Goal: Task Accomplishment & Management: Use online tool/utility

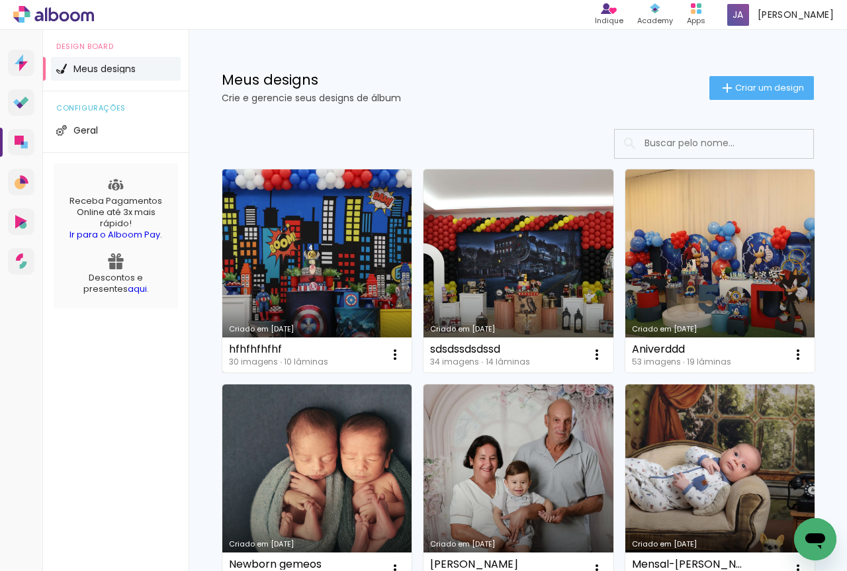
click at [304, 277] on link "Criado em [DATE]" at bounding box center [316, 270] width 189 height 203
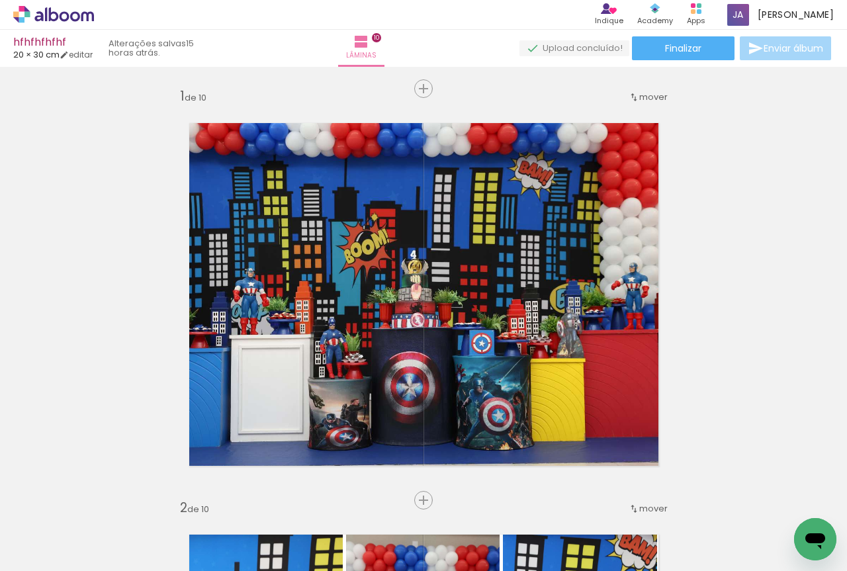
click at [69, 531] on iron-icon at bounding box center [67, 531] width 11 height 11
click at [0, 0] on slot "Não utilizadas" at bounding box center [0, 0] width 0 height 0
type input "Não utilizadas"
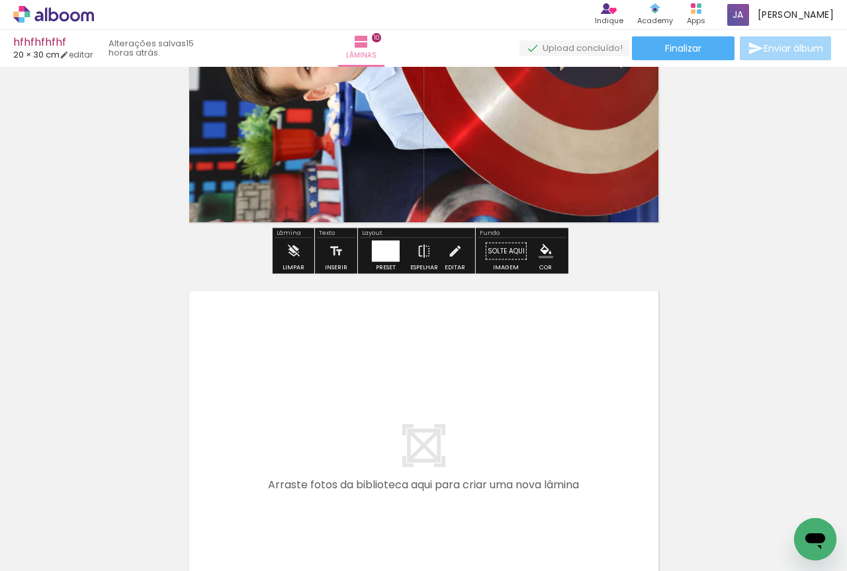
scroll to position [4157, 0]
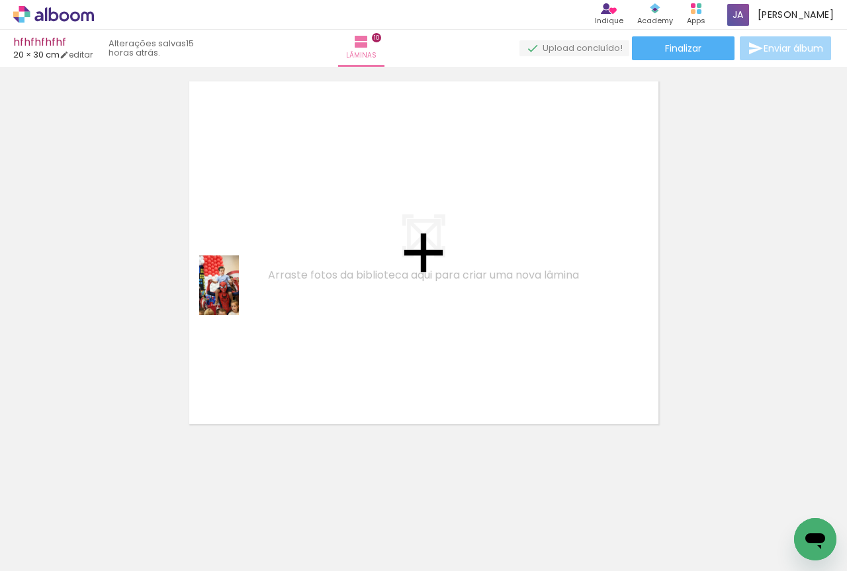
drag, startPoint x: 153, startPoint y: 523, endPoint x: 239, endPoint y: 294, distance: 244.3
click at [239, 294] on quentale-workspace at bounding box center [423, 285] width 847 height 571
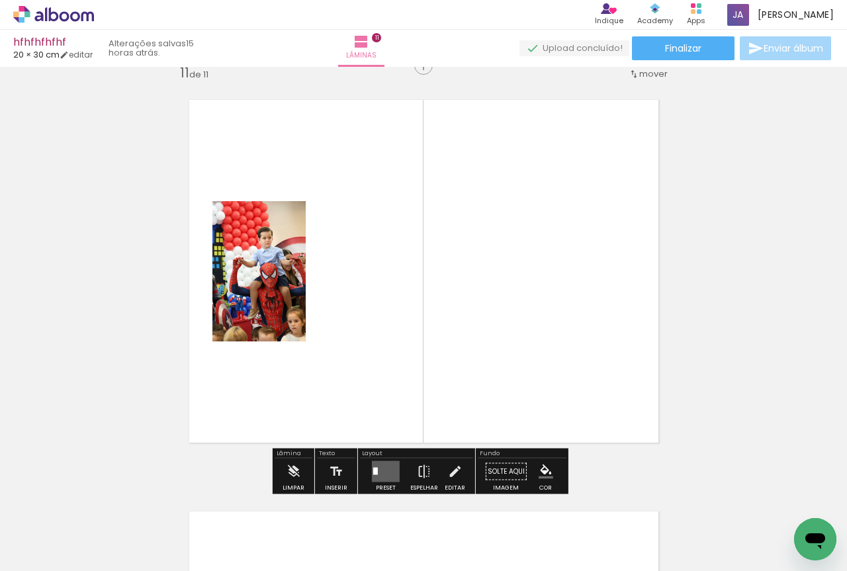
scroll to position [4133, 0]
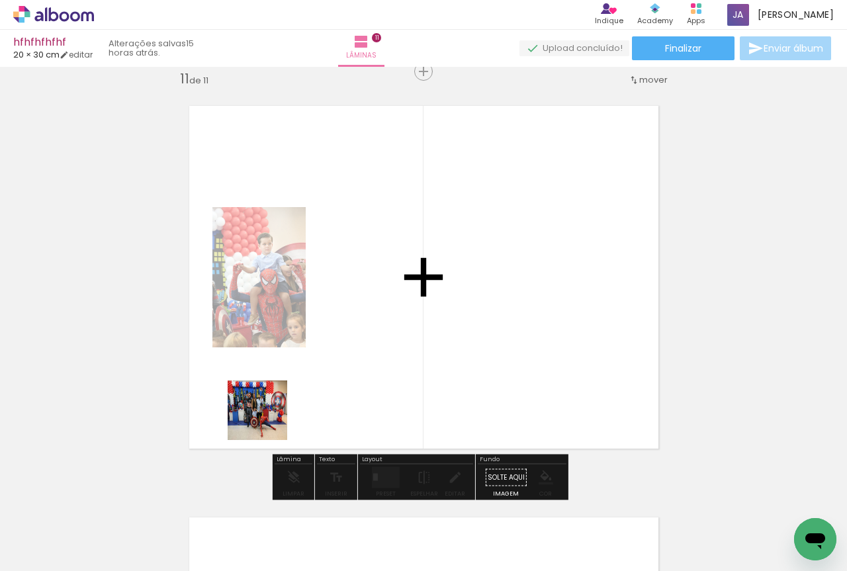
drag, startPoint x: 267, startPoint y: 420, endPoint x: 340, endPoint y: 352, distance: 99.7
click at [340, 353] on quentale-workspace at bounding box center [423, 285] width 847 height 571
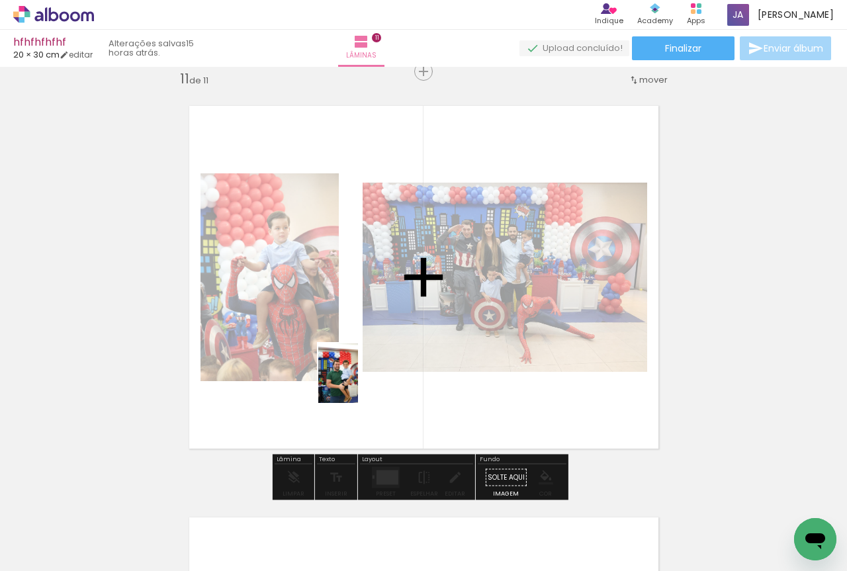
drag, startPoint x: 153, startPoint y: 528, endPoint x: 358, endPoint y: 383, distance: 250.6
click at [358, 383] on quentale-workspace at bounding box center [423, 285] width 847 height 571
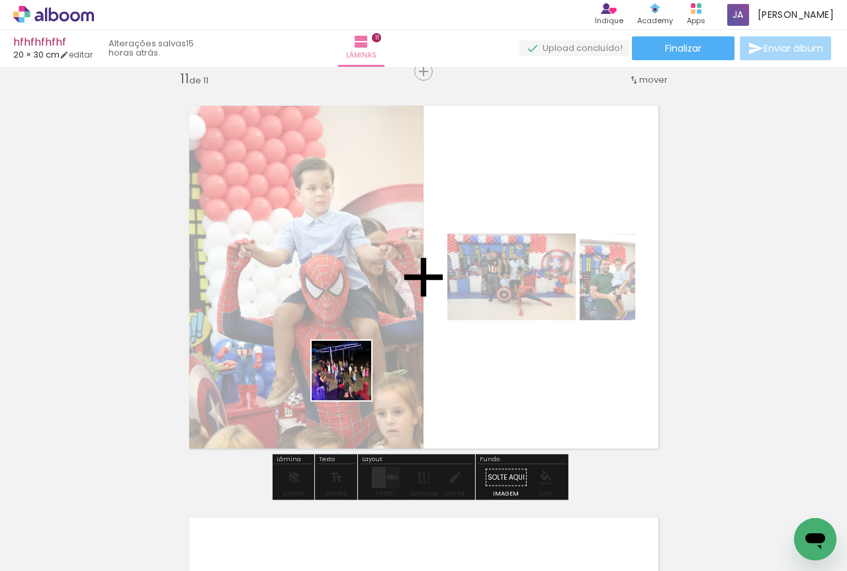
drag, startPoint x: 134, startPoint y: 529, endPoint x: 353, endPoint y: 379, distance: 265.0
click at [353, 379] on quentale-workspace at bounding box center [423, 285] width 847 height 571
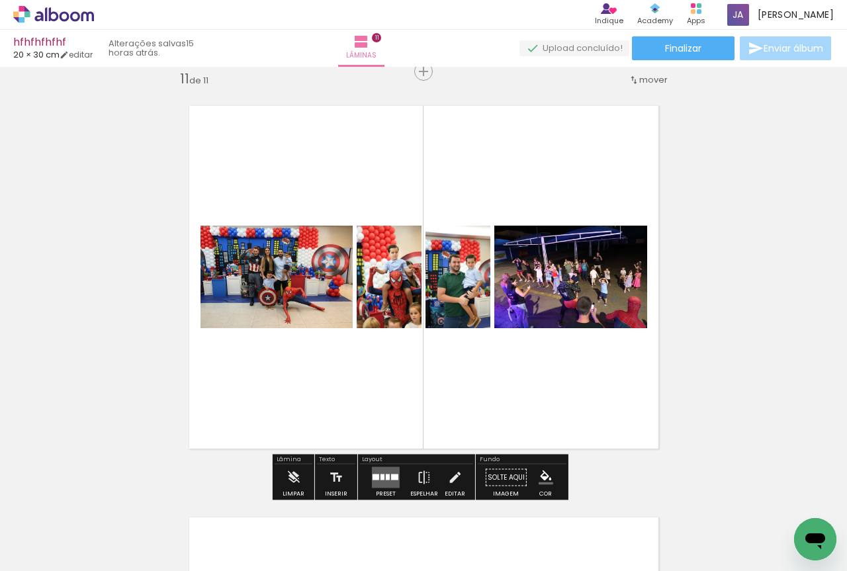
click at [381, 476] on div at bounding box center [382, 477] width 4 height 6
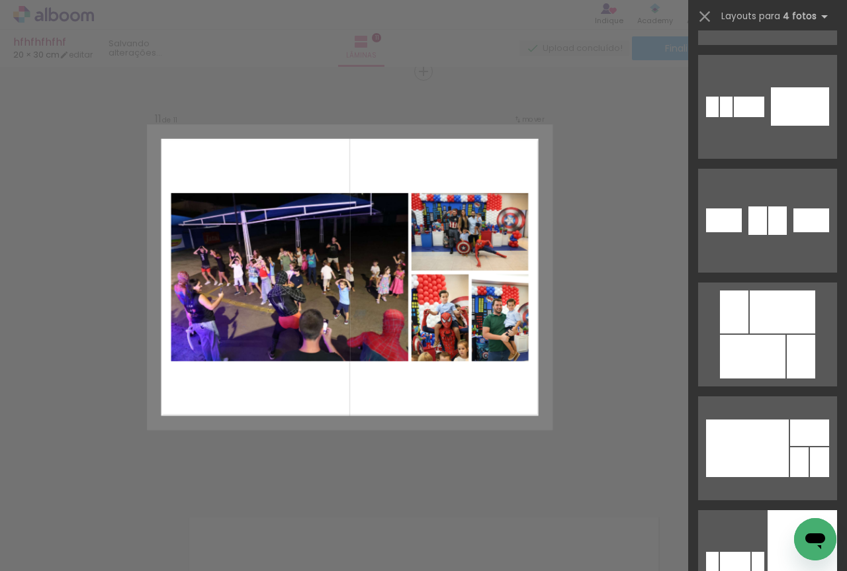
scroll to position [3859, 0]
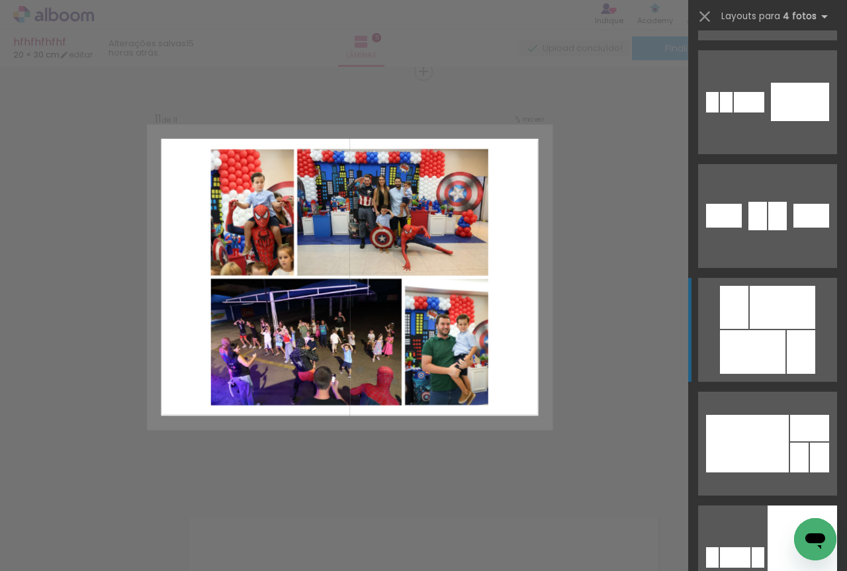
click at [746, 357] on div at bounding box center [753, 352] width 66 height 44
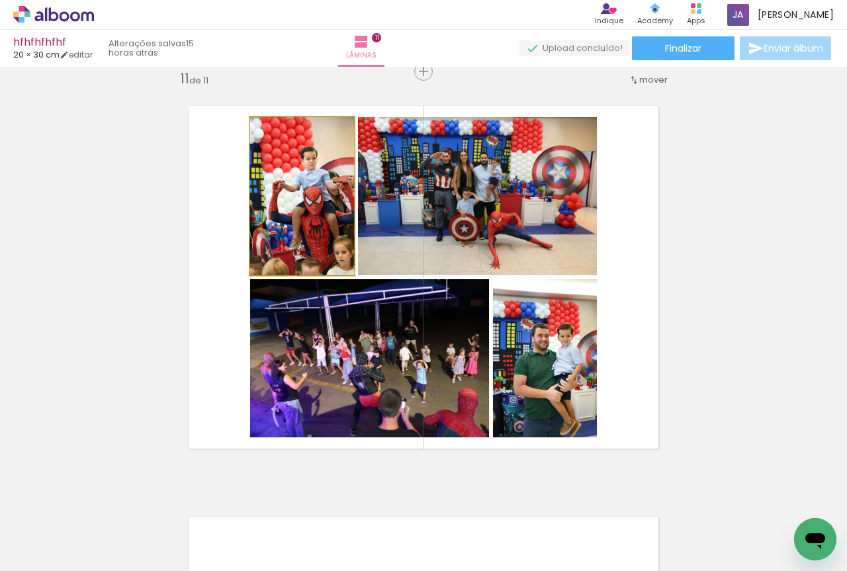
click at [275, 216] on quentale-photo at bounding box center [302, 196] width 104 height 158
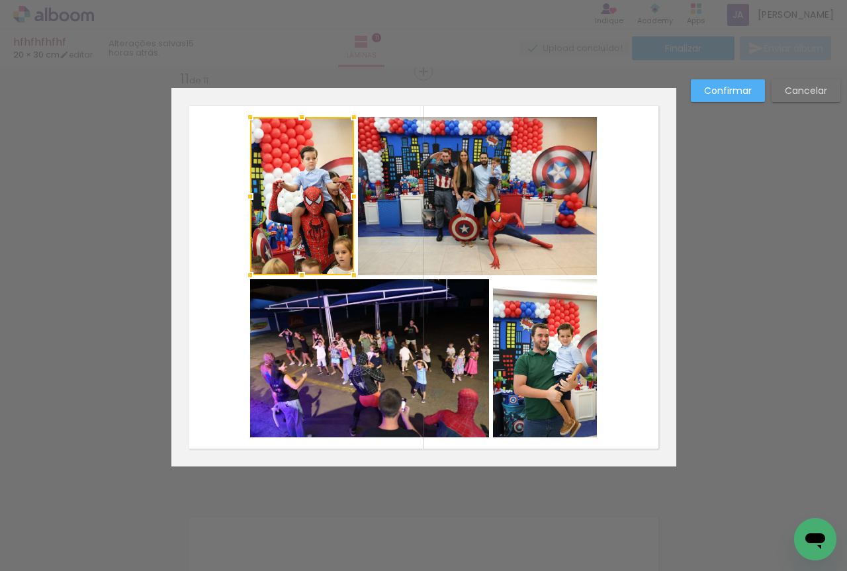
click at [298, 333] on quentale-photo at bounding box center [369, 358] width 239 height 158
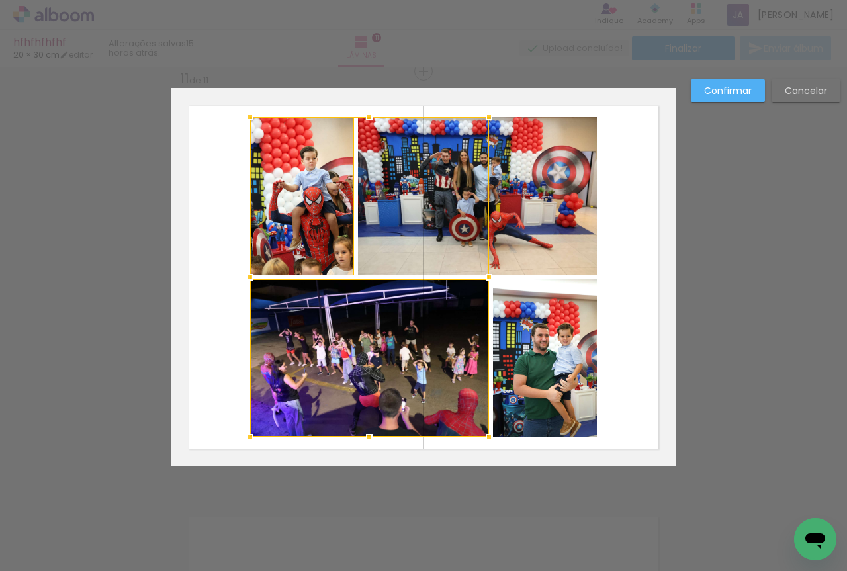
click at [459, 204] on div at bounding box center [369, 277] width 239 height 320
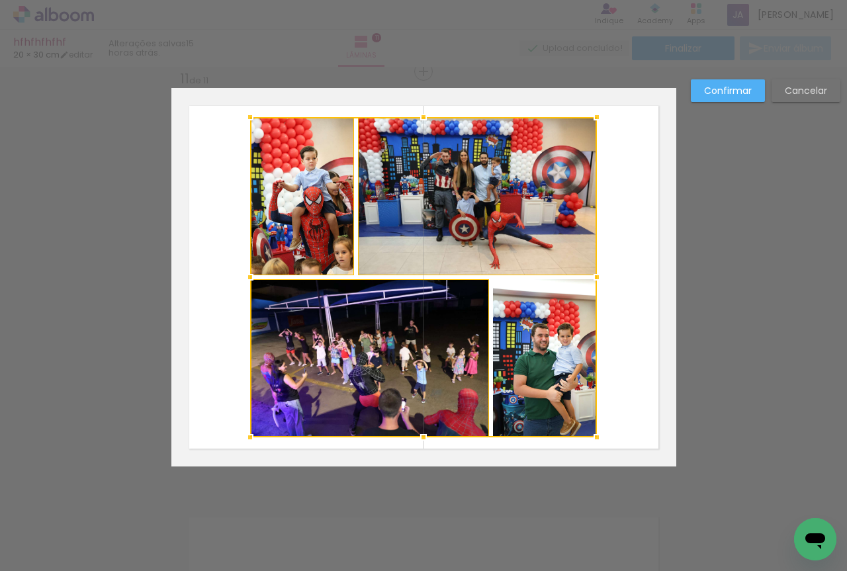
click at [559, 360] on div at bounding box center [423, 277] width 347 height 320
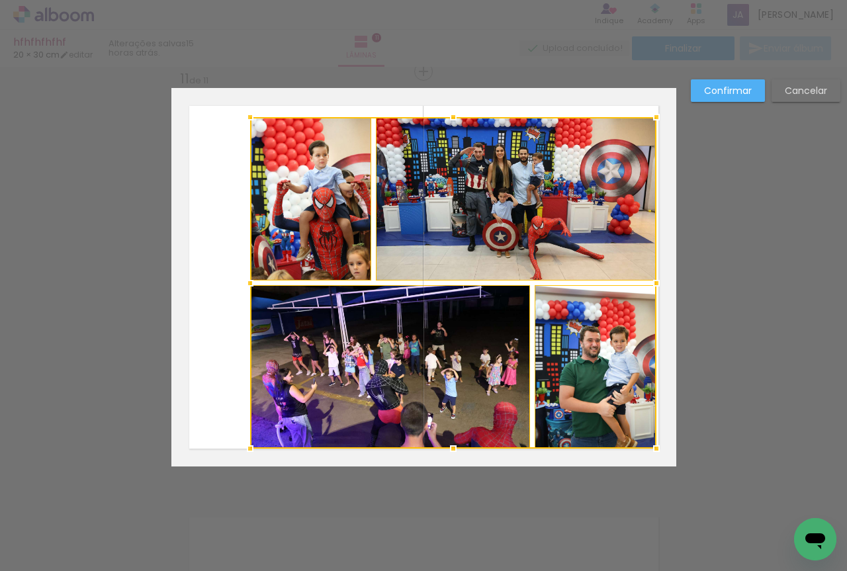
drag, startPoint x: 595, startPoint y: 435, endPoint x: 654, endPoint y: 447, distance: 60.6
click at [654, 447] on div at bounding box center [656, 448] width 26 height 26
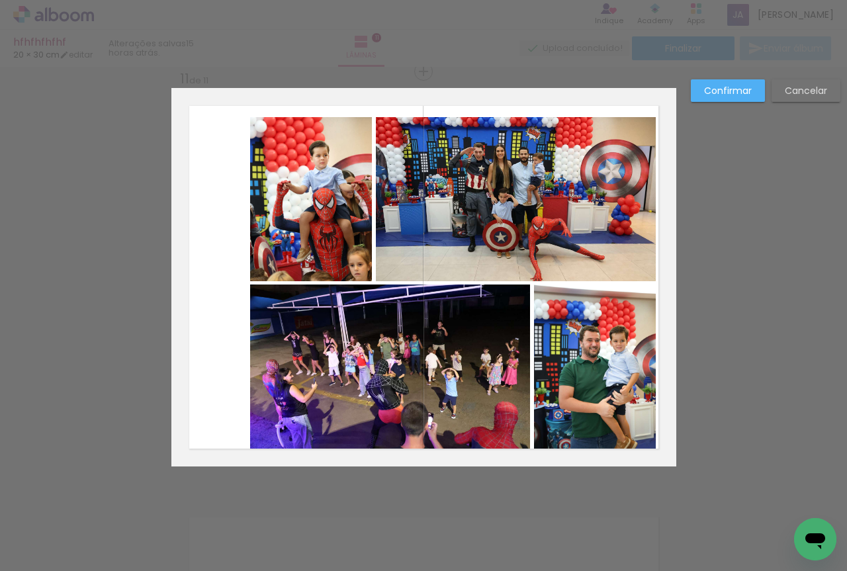
click at [412, 246] on quentale-photo at bounding box center [516, 199] width 281 height 164
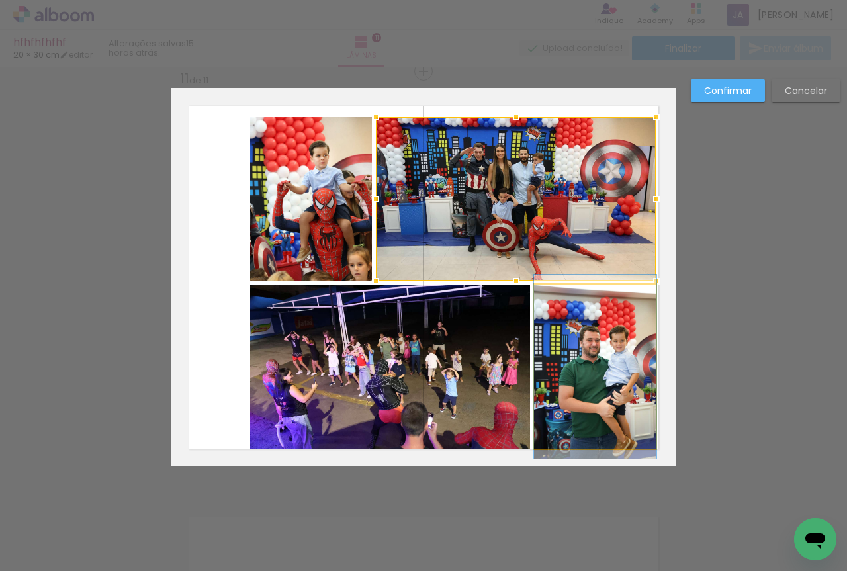
click at [545, 351] on quentale-photo at bounding box center [595, 367] width 122 height 164
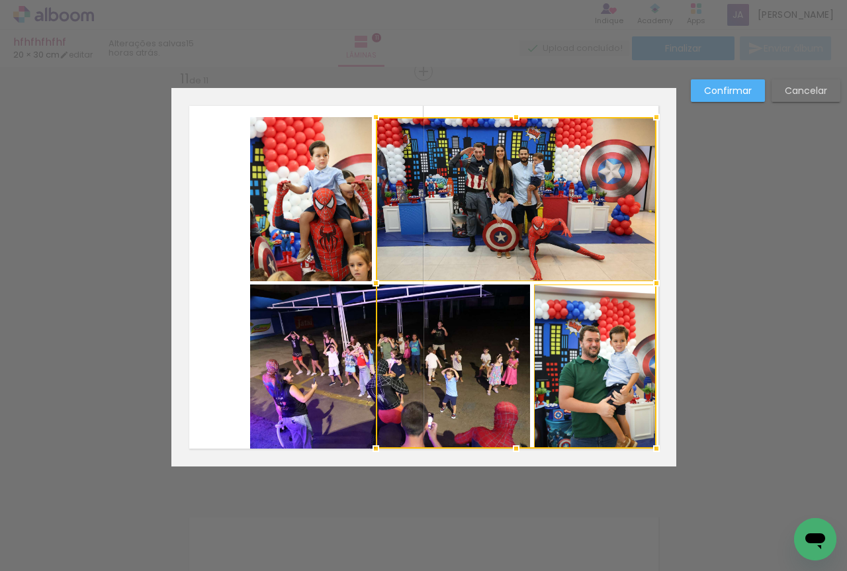
click at [469, 349] on div at bounding box center [516, 282] width 281 height 331
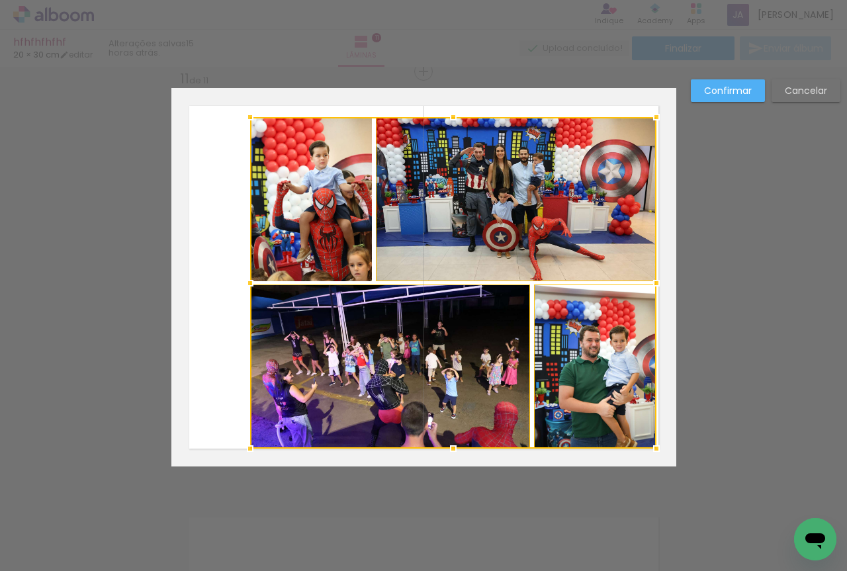
click at [335, 228] on div at bounding box center [453, 282] width 406 height 331
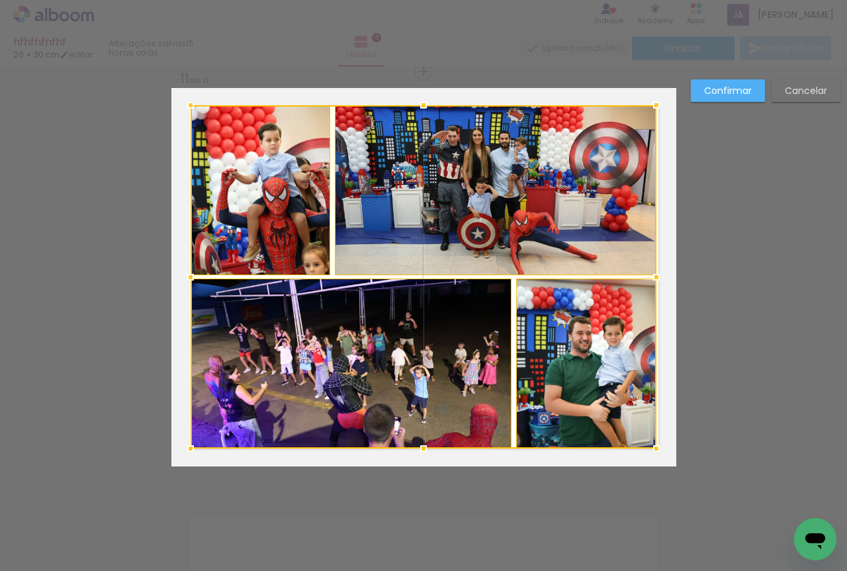
drag, startPoint x: 244, startPoint y: 120, endPoint x: 185, endPoint y: 108, distance: 60.7
click at [185, 108] on div at bounding box center [190, 105] width 26 height 26
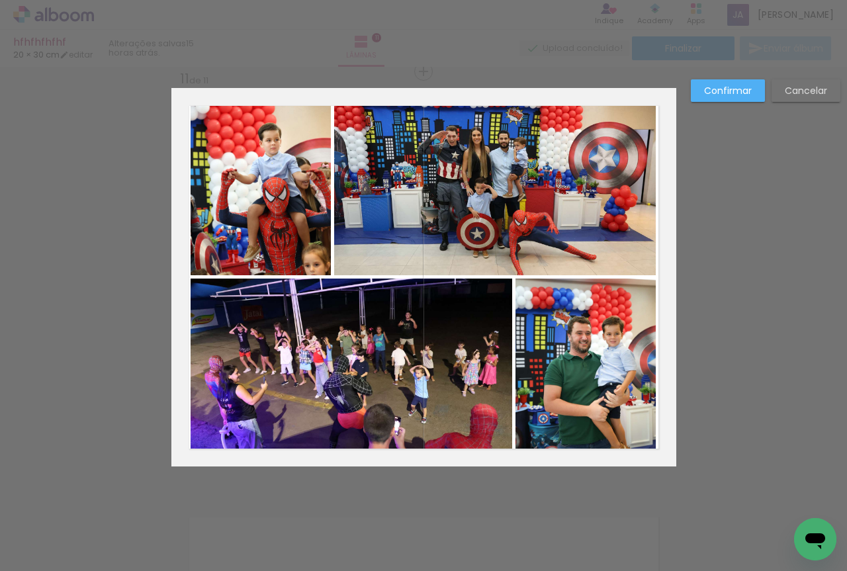
click at [0, 0] on slot "Confirmar" at bounding box center [0, 0] width 0 height 0
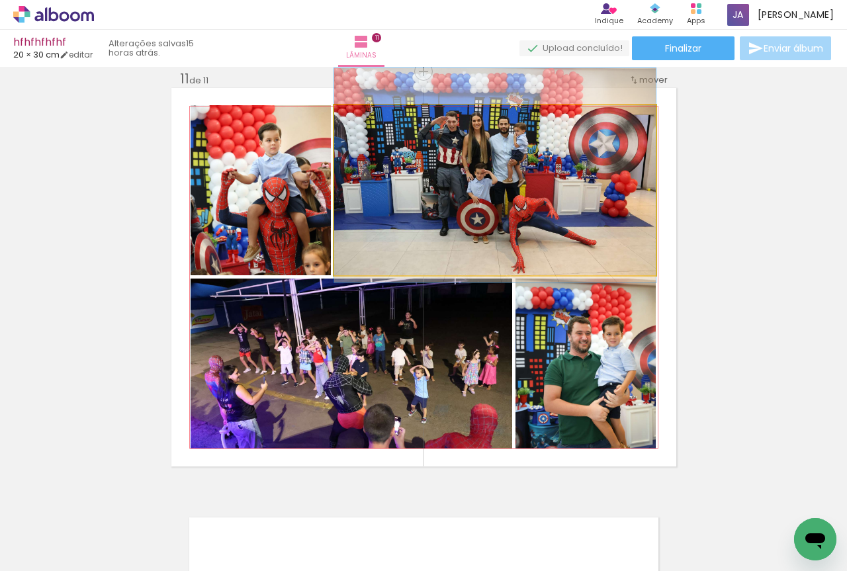
drag, startPoint x: 574, startPoint y: 208, endPoint x: 578, endPoint y: 193, distance: 15.1
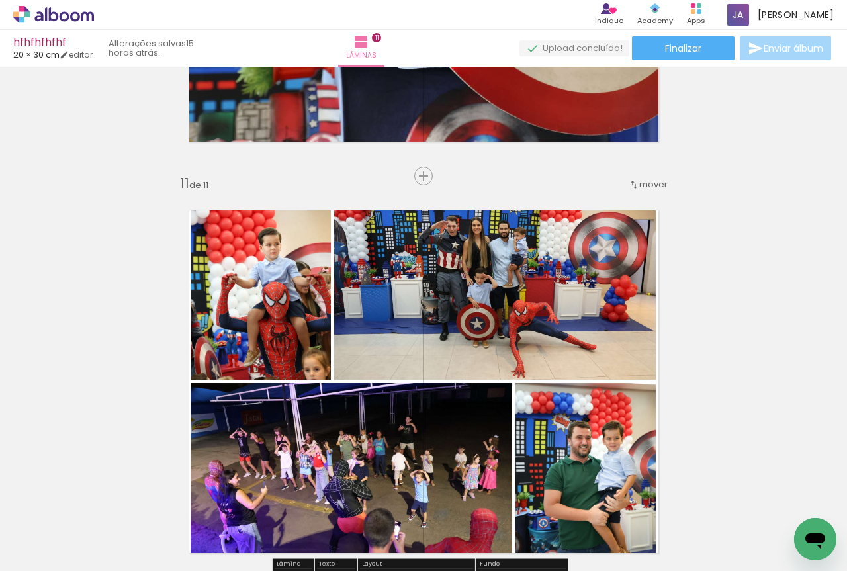
scroll to position [3802, 0]
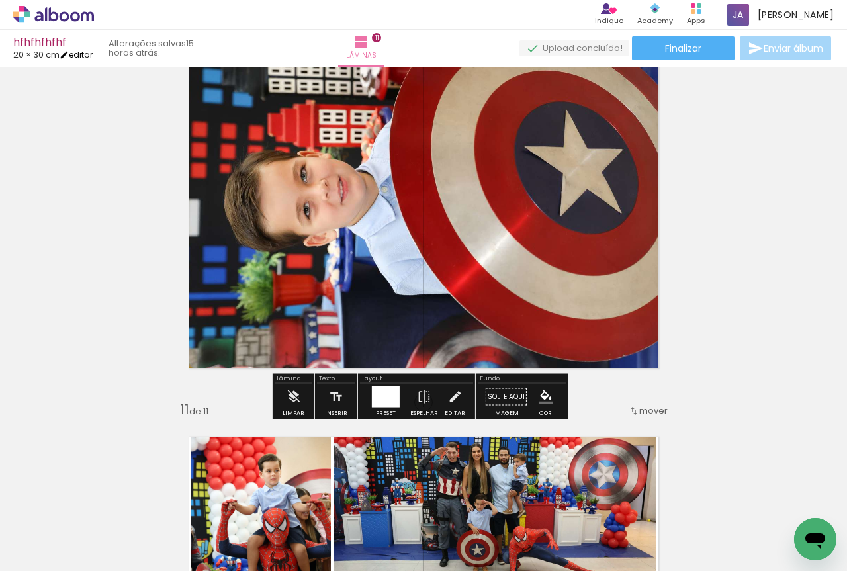
click at [87, 55] on link "editar" at bounding box center [76, 54] width 33 height 11
type input "3"
type input "30,4"
type input "40,6"
type input "14"
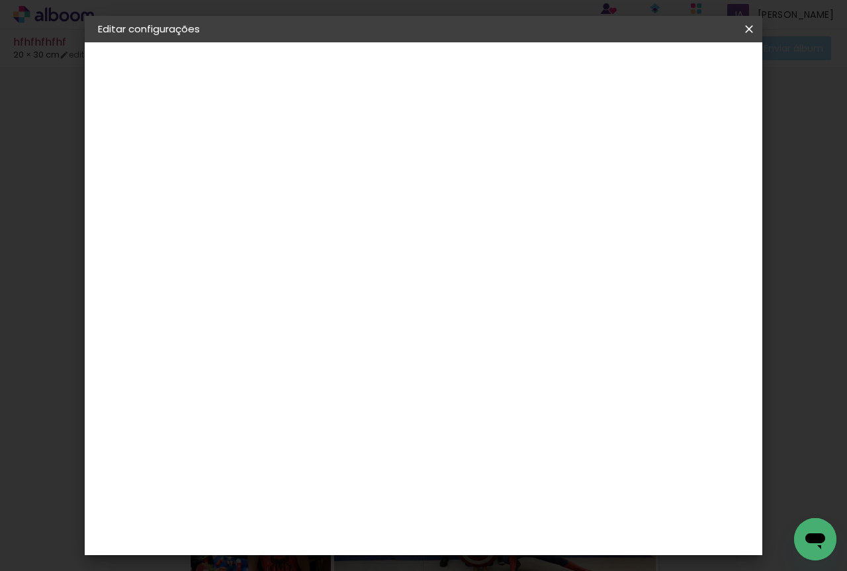
click at [601, 155] on div at bounding box center [595, 152] width 12 height 12
type paper-checkbox "on"
click at [666, 69] on span "Salvar configurações" at bounding box center [622, 75] width 87 height 19
click at [666, 68] on span "Salvar configurações" at bounding box center [622, 75] width 87 height 19
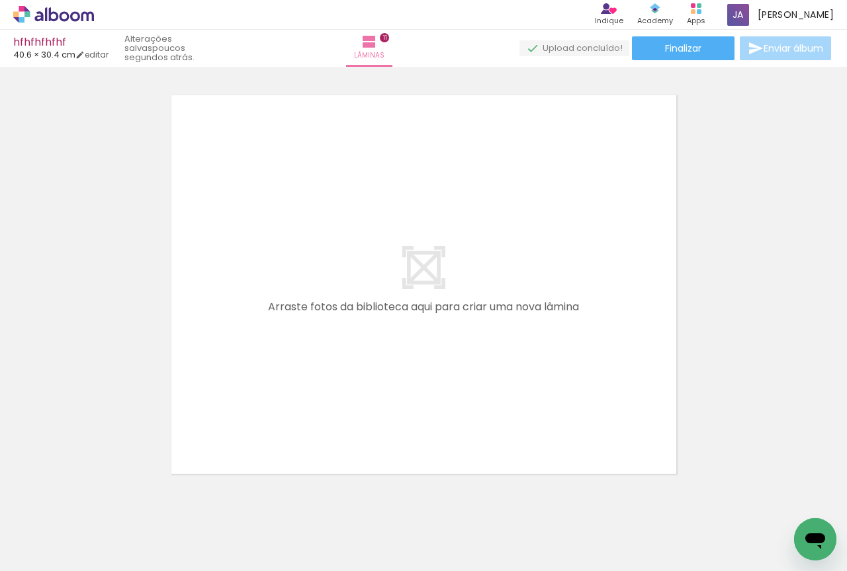
scroll to position [4569, 0]
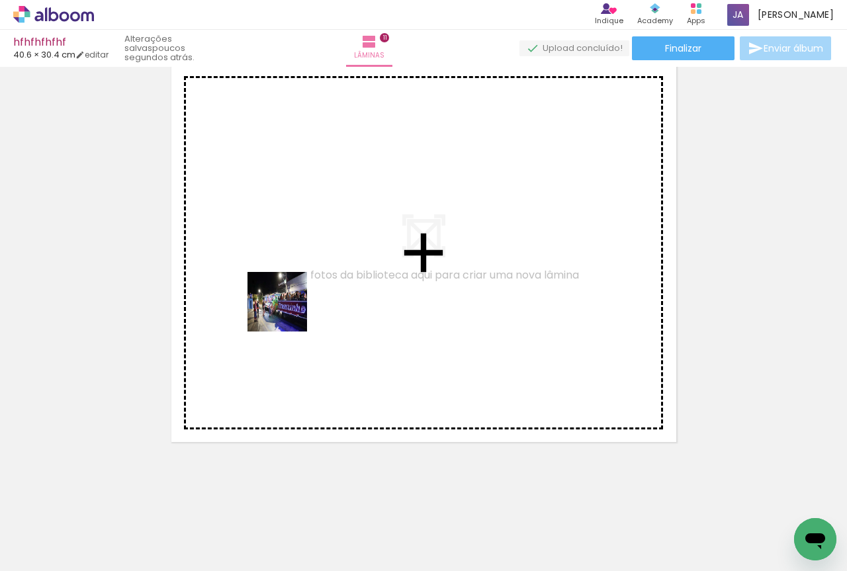
drag, startPoint x: 153, startPoint y: 527, endPoint x: 298, endPoint y: 286, distance: 280.2
click at [298, 288] on quentale-workspace at bounding box center [423, 285] width 847 height 571
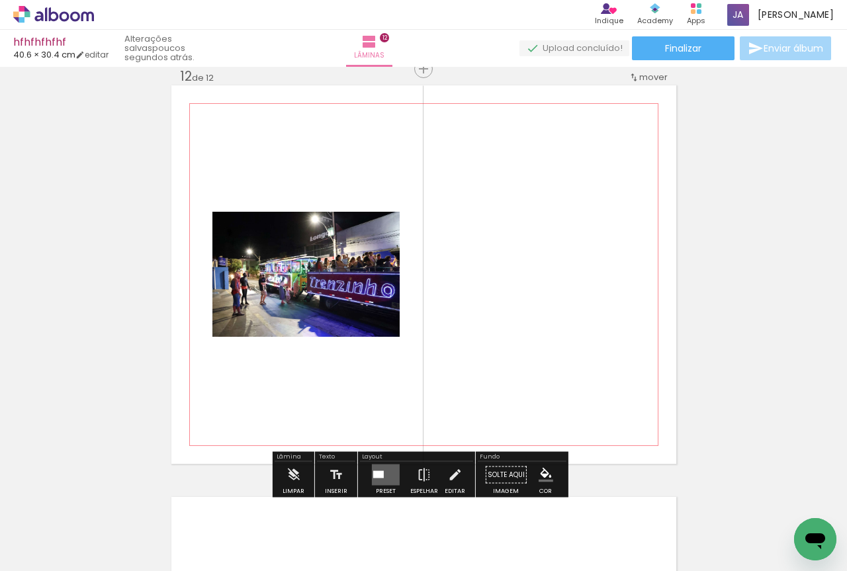
scroll to position [4544, 0]
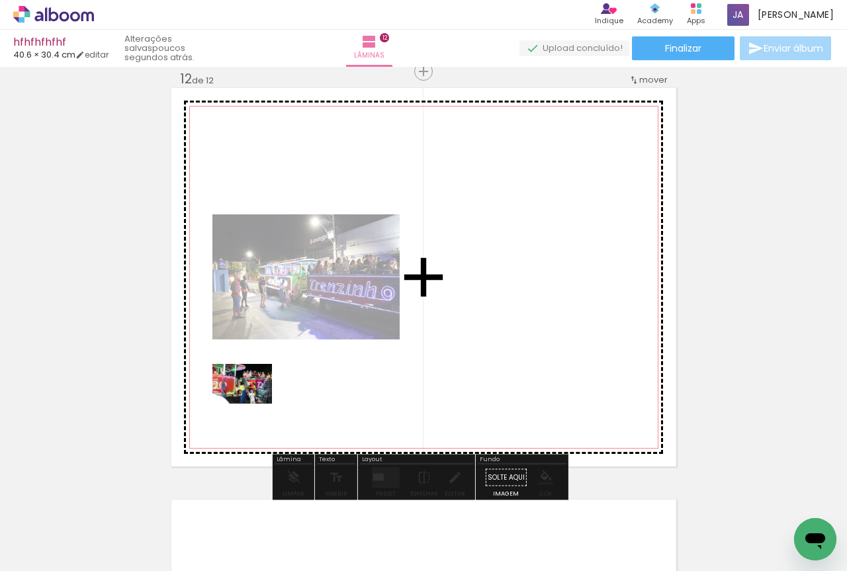
drag, startPoint x: 138, startPoint y: 542, endPoint x: 252, endPoint y: 404, distance: 179.1
click at [252, 404] on quentale-workspace at bounding box center [423, 285] width 847 height 571
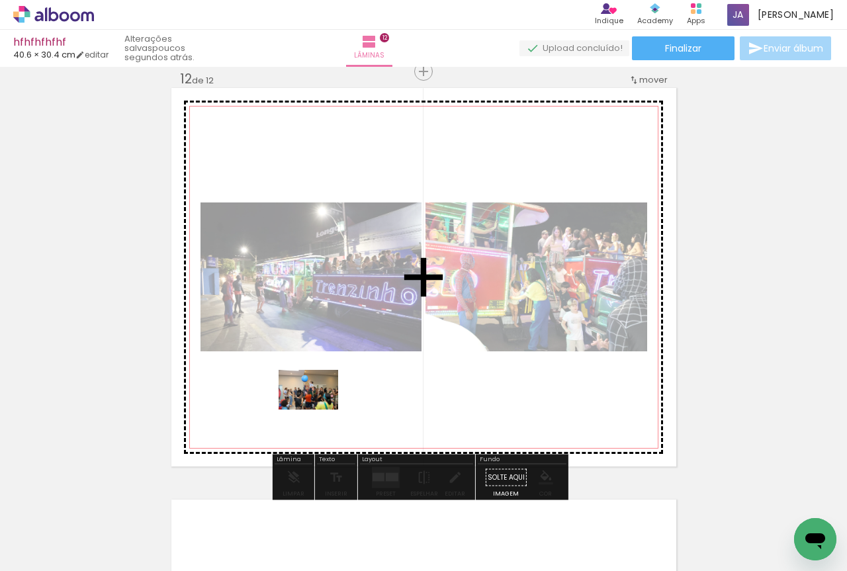
drag, startPoint x: 214, startPoint y: 540, endPoint x: 309, endPoint y: 416, distance: 155.8
click at [318, 410] on quentale-workspace at bounding box center [423, 285] width 847 height 571
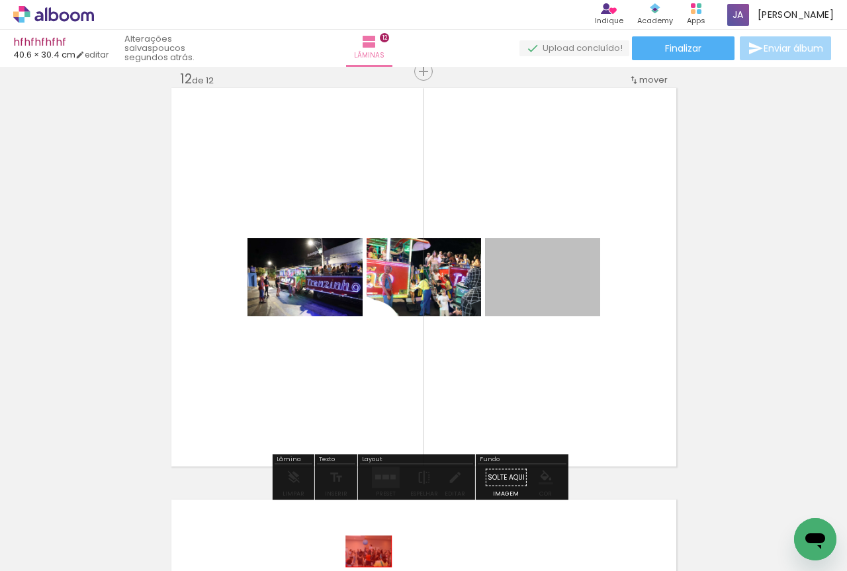
drag, startPoint x: 525, startPoint y: 277, endPoint x: 363, endPoint y: 551, distance: 318.5
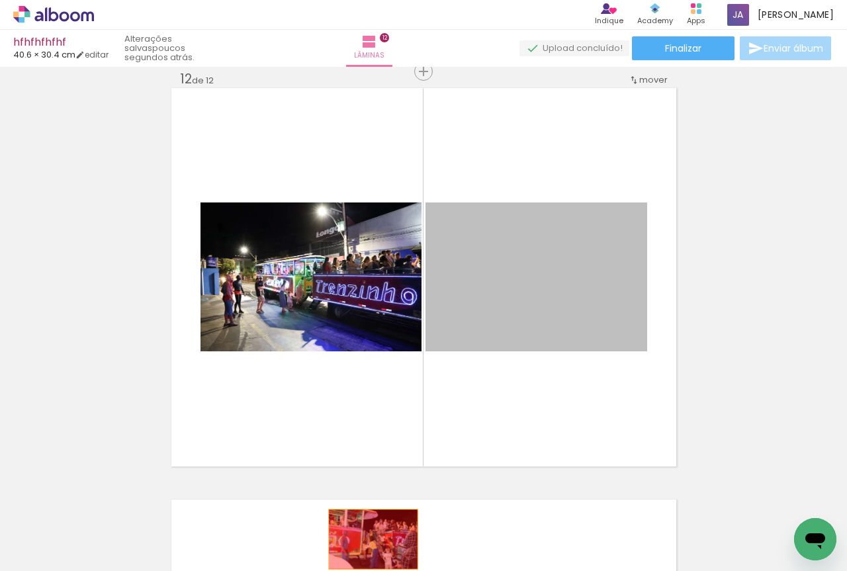
drag, startPoint x: 453, startPoint y: 386, endPoint x: 367, endPoint y: 537, distance: 173.1
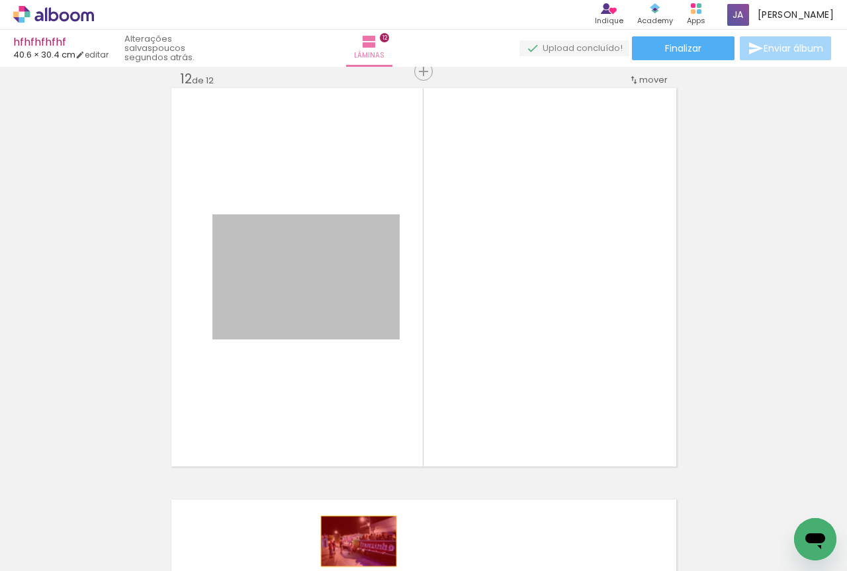
drag, startPoint x: 357, startPoint y: 302, endPoint x: 353, endPoint y: 542, distance: 239.5
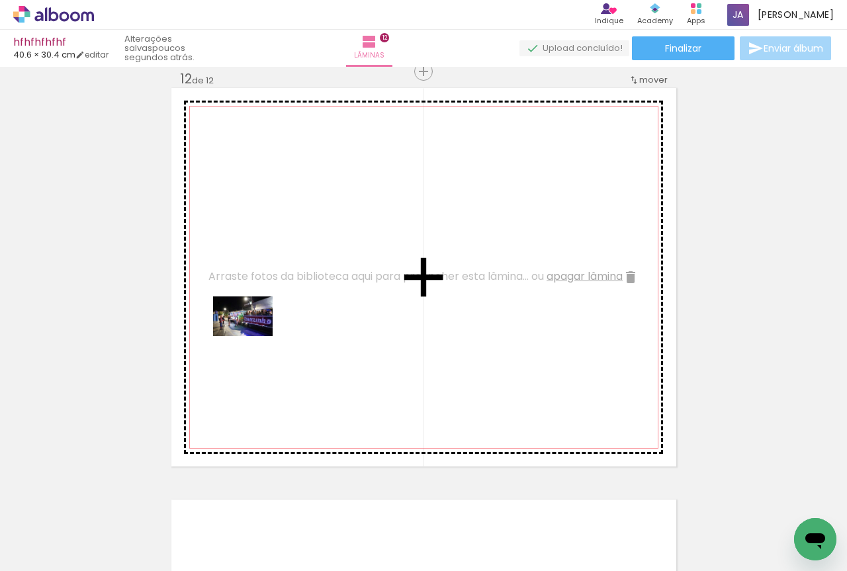
drag, startPoint x: 143, startPoint y: 531, endPoint x: 253, endPoint y: 336, distance: 224.0
click at [253, 336] on quentale-workspace at bounding box center [423, 285] width 847 height 571
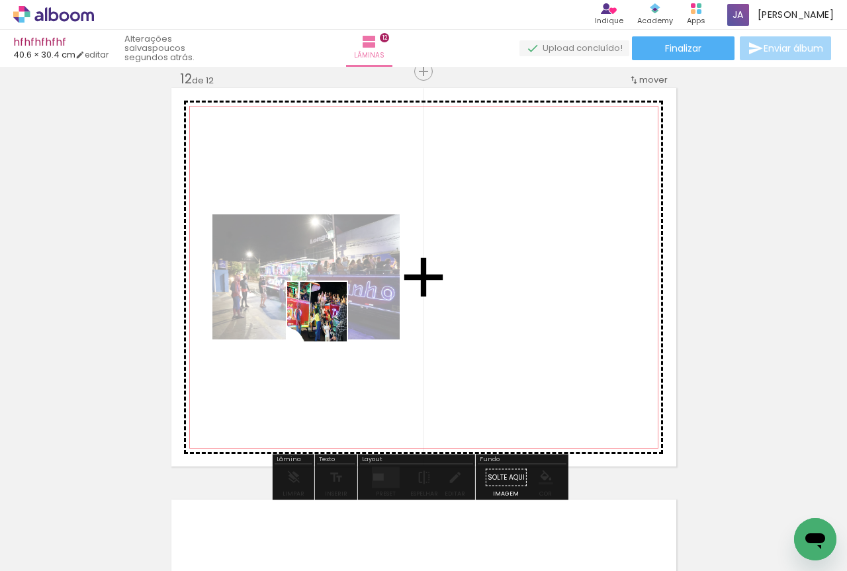
drag, startPoint x: 144, startPoint y: 537, endPoint x: 317, endPoint y: 327, distance: 272.1
click at [328, 317] on quentale-workspace at bounding box center [423, 285] width 847 height 571
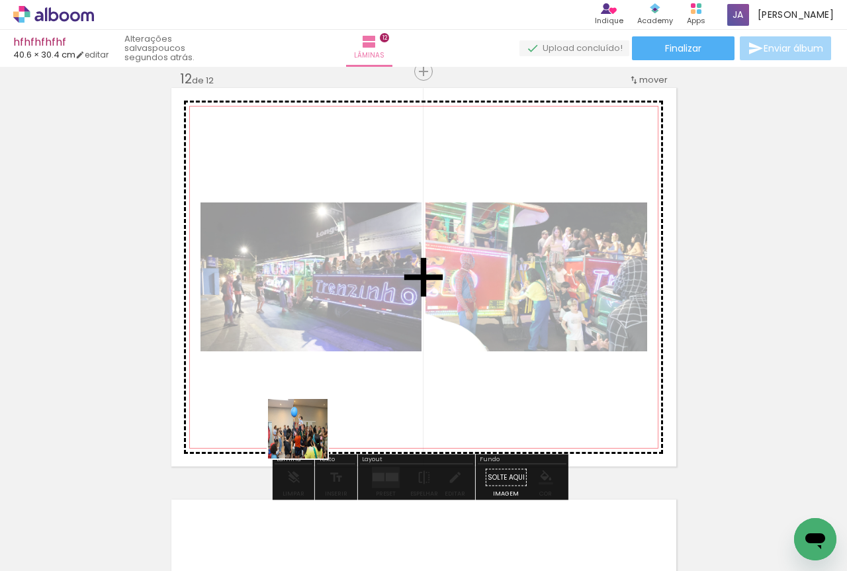
drag, startPoint x: 218, startPoint y: 539, endPoint x: 382, endPoint y: 361, distance: 241.6
click at [382, 361] on quentale-workspace at bounding box center [423, 285] width 847 height 571
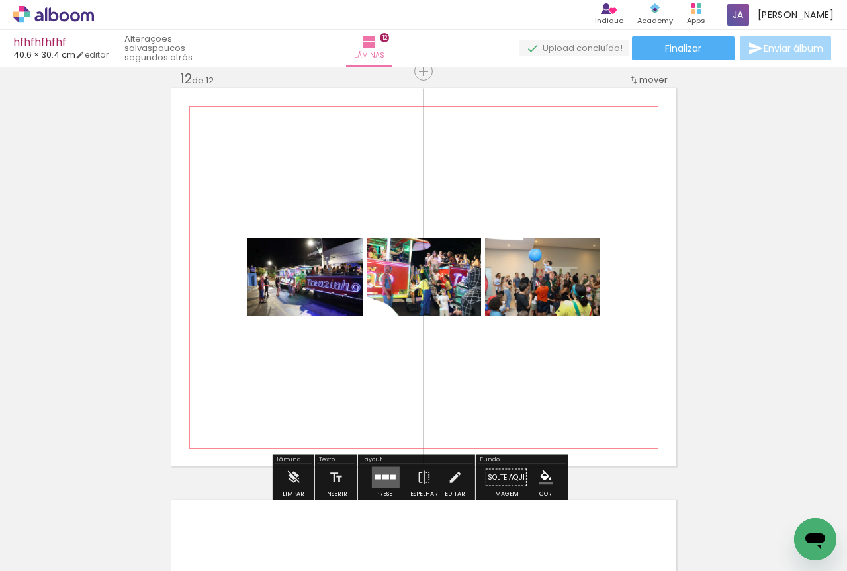
scroll to position [4875, 0]
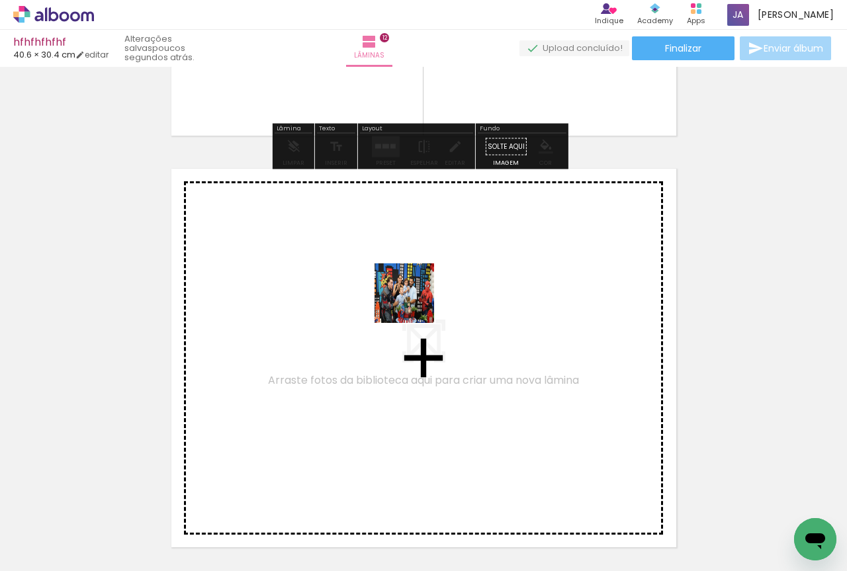
drag, startPoint x: 140, startPoint y: 523, endPoint x: 417, endPoint y: 301, distance: 355.9
click at [417, 301] on quentale-workspace at bounding box center [423, 285] width 847 height 571
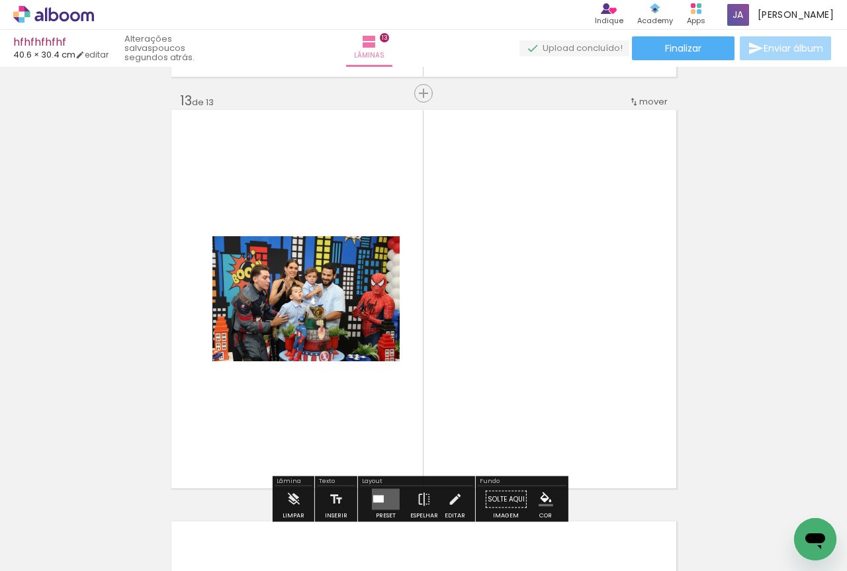
scroll to position [4956, 0]
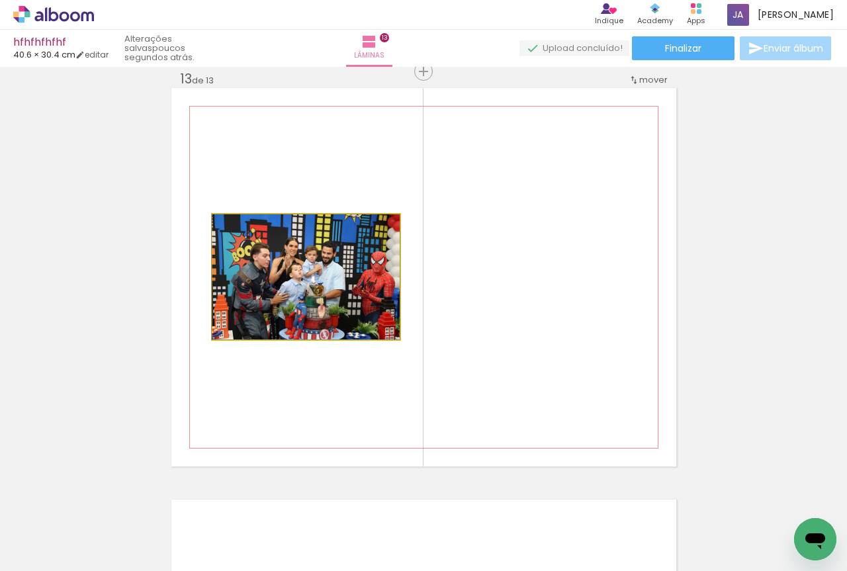
click at [380, 314] on quentale-photo at bounding box center [305, 276] width 187 height 125
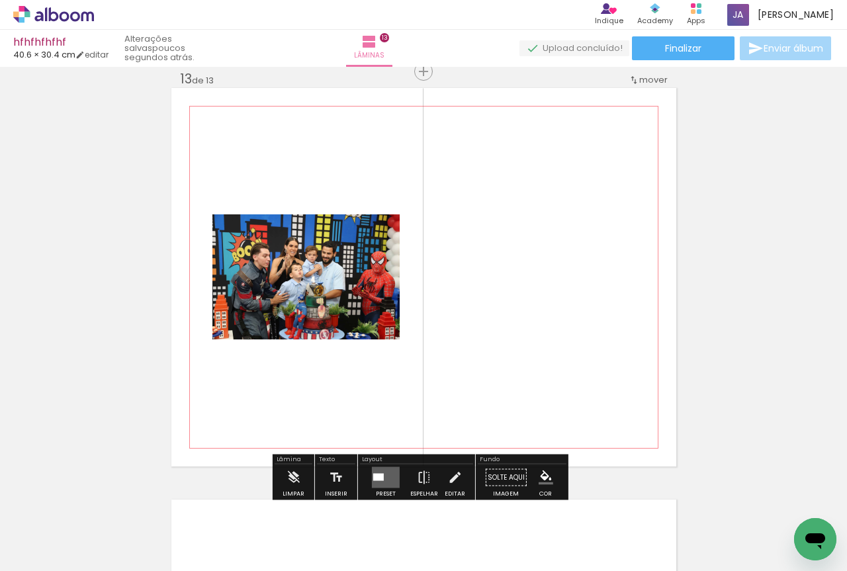
click at [380, 314] on quentale-photo at bounding box center [305, 276] width 187 height 125
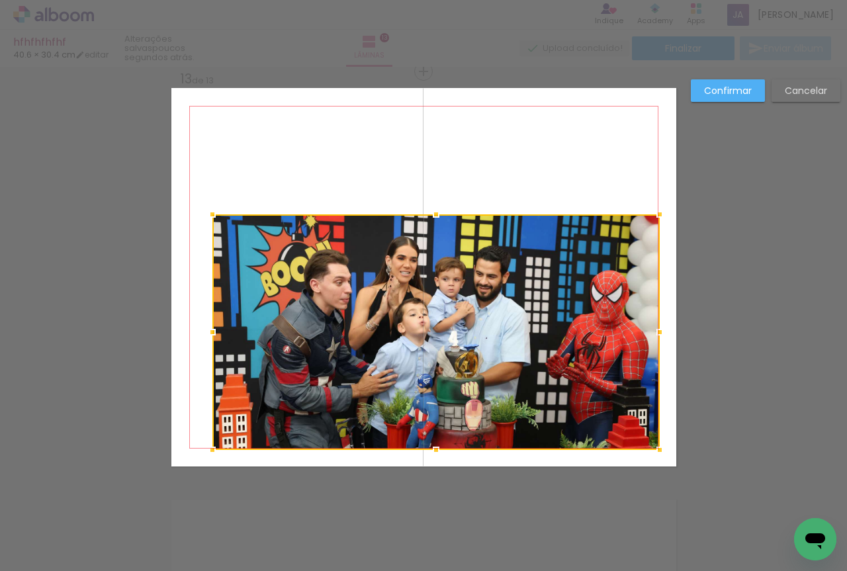
drag, startPoint x: 399, startPoint y: 345, endPoint x: 657, endPoint y: 455, distance: 280.7
click at [657, 455] on div at bounding box center [659, 450] width 26 height 26
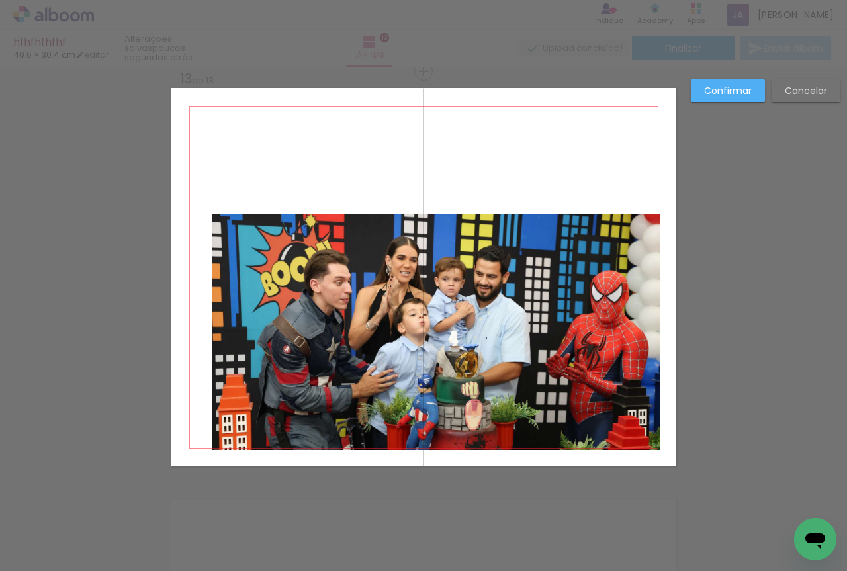
click at [550, 394] on quentale-photo at bounding box center [435, 332] width 447 height 236
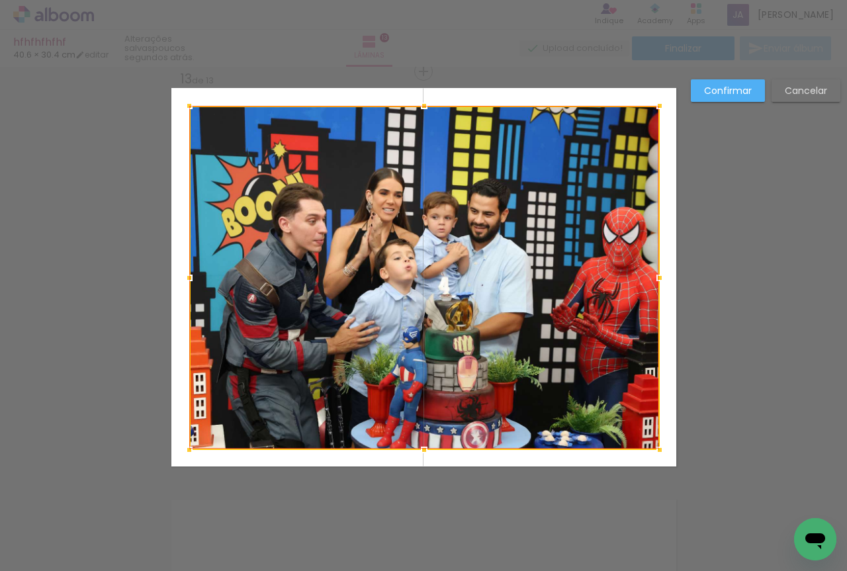
drag, startPoint x: 212, startPoint y: 213, endPoint x: 206, endPoint y: 105, distance: 108.7
click at [206, 105] on album-spread "13 de 13" at bounding box center [423, 277] width 505 height 378
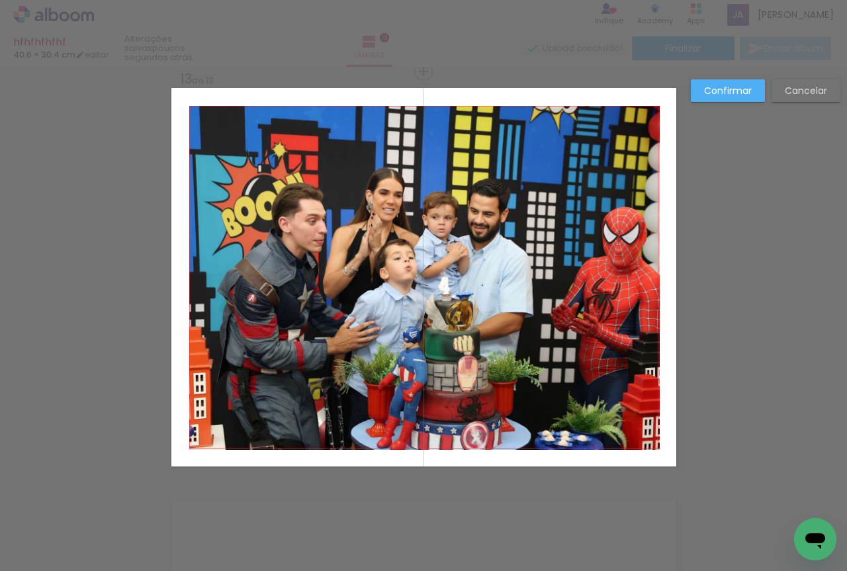
click at [756, 90] on paper-button "Confirmar" at bounding box center [728, 90] width 74 height 22
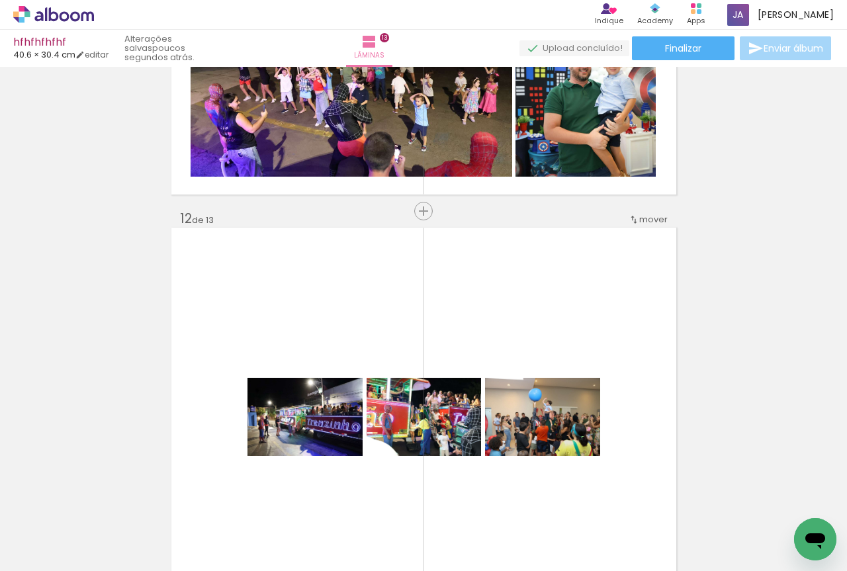
scroll to position [4625, 0]
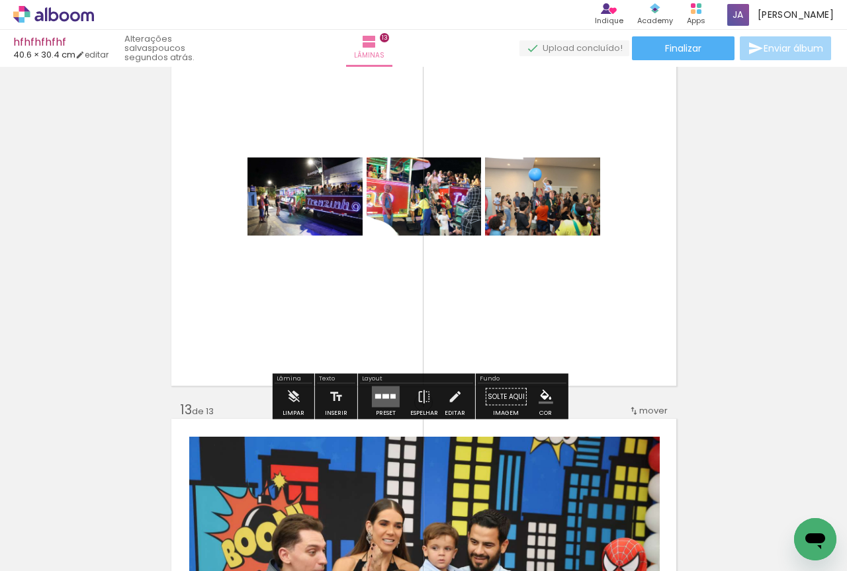
click at [375, 396] on div at bounding box center [378, 396] width 6 height 5
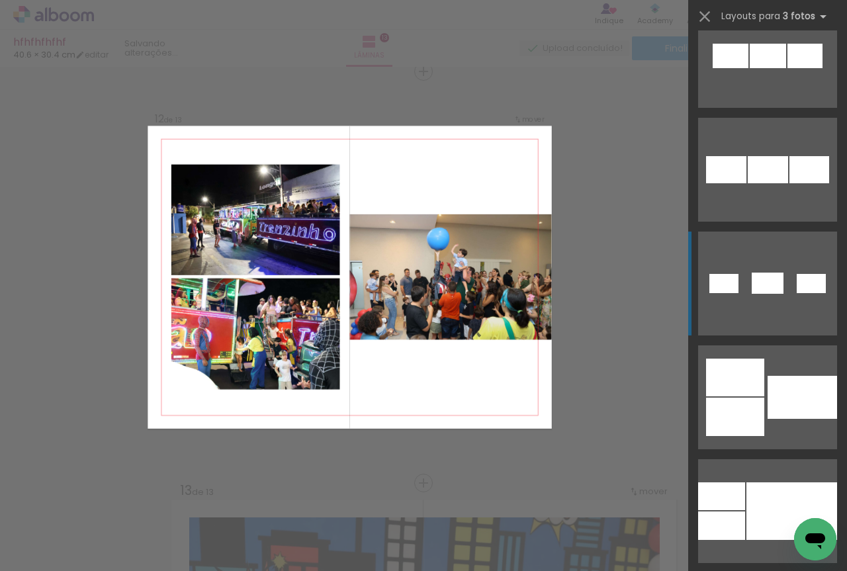
scroll to position [1103, 0]
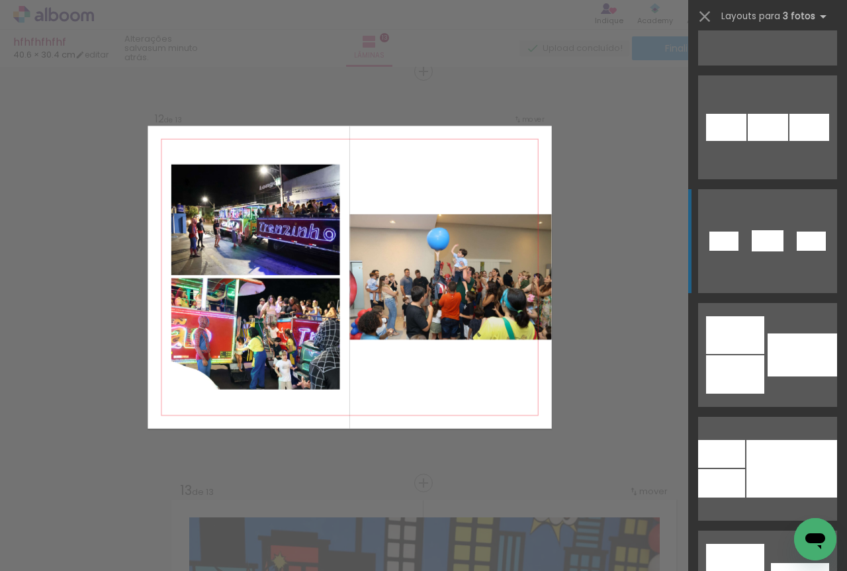
click at [754, 345] on div at bounding box center [735, 335] width 58 height 38
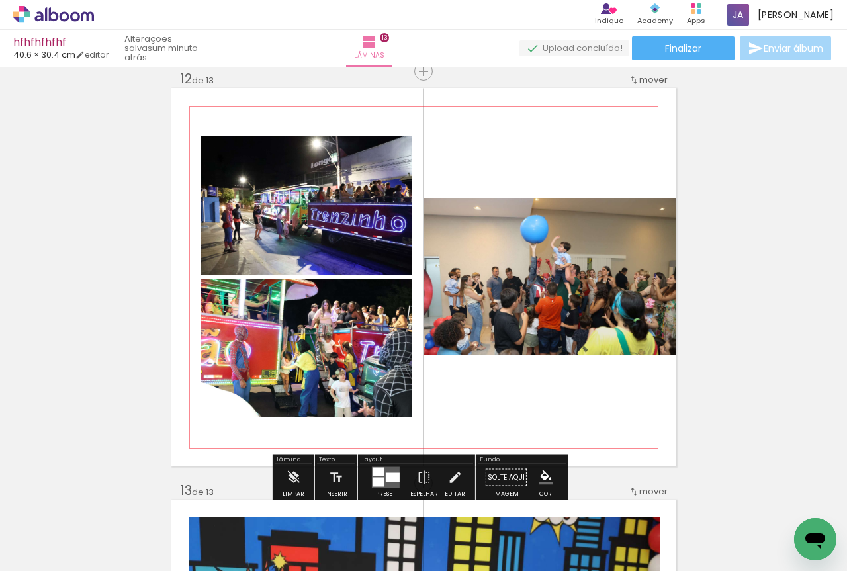
click at [338, 208] on quentale-photo at bounding box center [305, 205] width 211 height 138
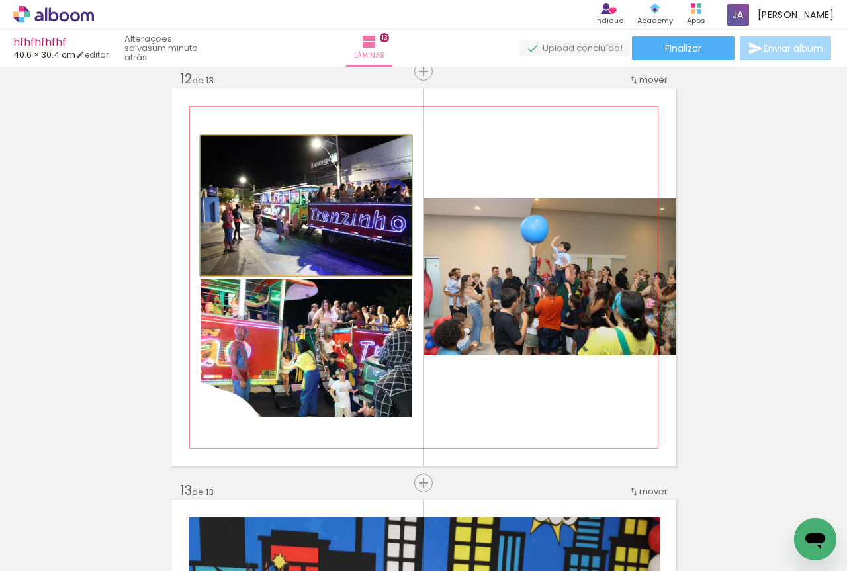
click at [338, 208] on quentale-photo at bounding box center [305, 205] width 211 height 138
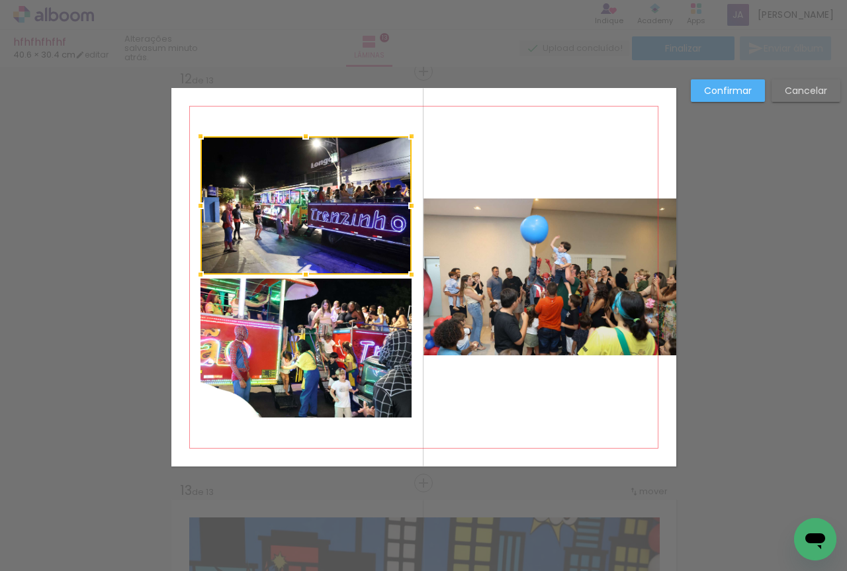
click at [330, 323] on quentale-photo at bounding box center [305, 348] width 211 height 139
drag, startPoint x: 725, startPoint y: 111, endPoint x: 728, endPoint y: 96, distance: 15.6
click at [726, 109] on div "Confirmar Cancelar" at bounding box center [762, 95] width 156 height 32
click at [0, 0] on slot "Confirmar" at bounding box center [0, 0] width 0 height 0
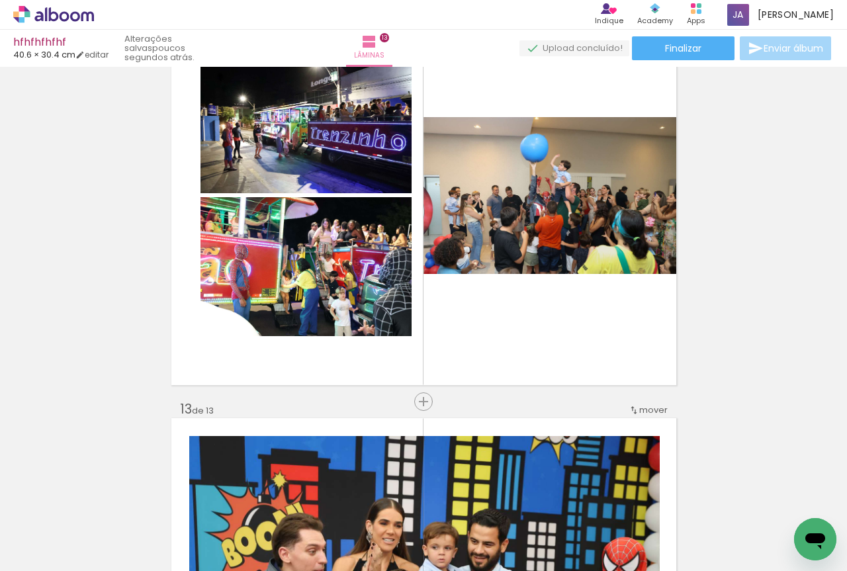
scroll to position [4655, 0]
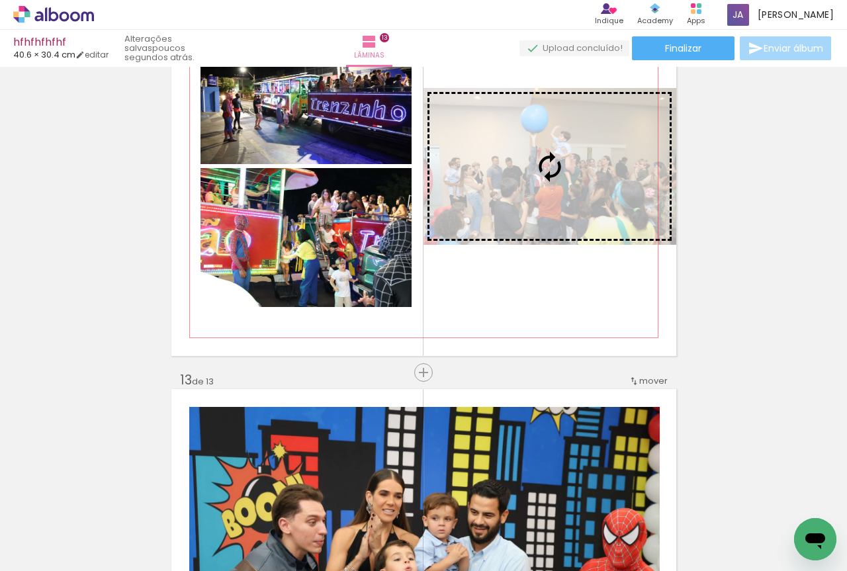
drag, startPoint x: 556, startPoint y: 262, endPoint x: 567, endPoint y: 200, distance: 62.6
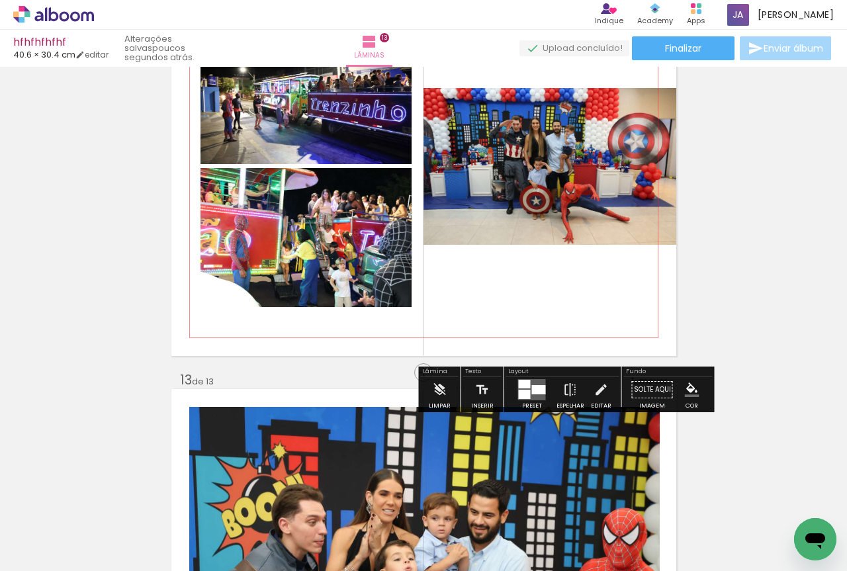
scroll to position [4544, 0]
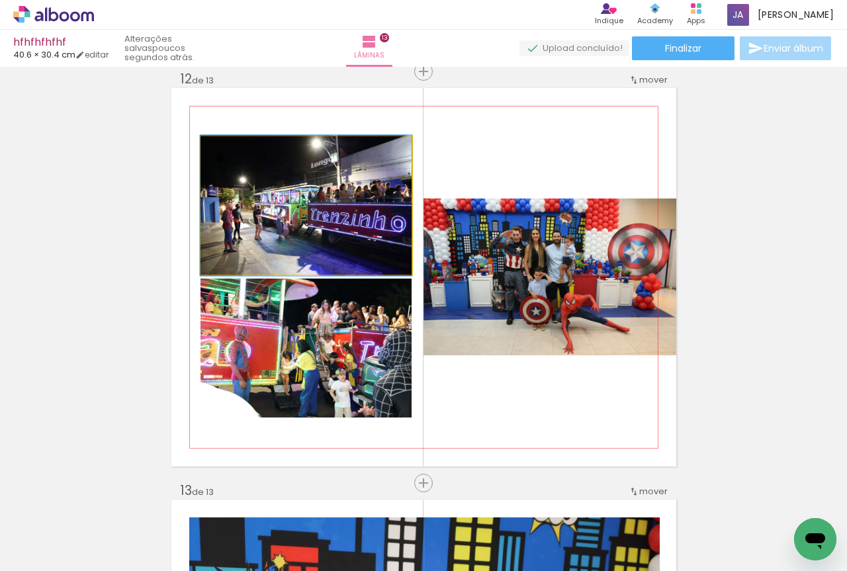
click at [326, 230] on quentale-photo at bounding box center [305, 205] width 211 height 138
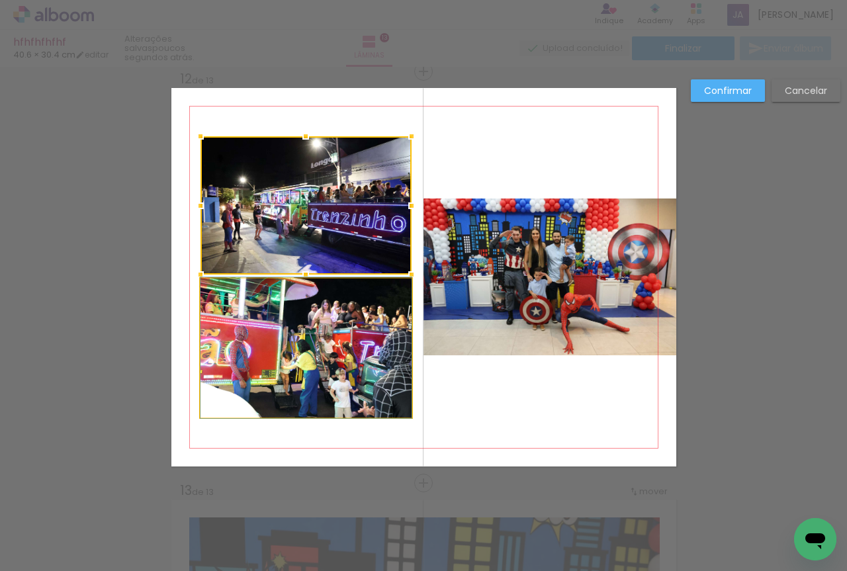
click at [314, 314] on quentale-photo at bounding box center [305, 348] width 211 height 139
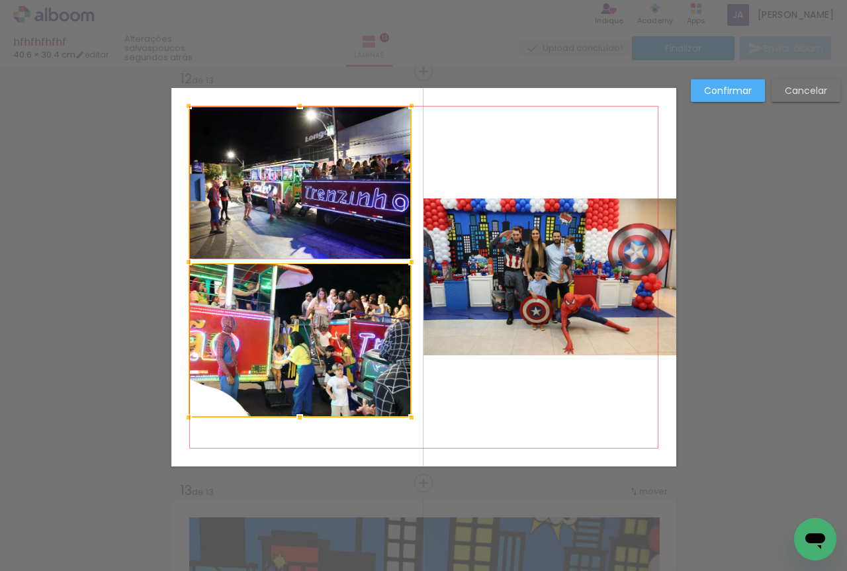
drag, startPoint x: 195, startPoint y: 128, endPoint x: 183, endPoint y: 98, distance: 32.7
click at [183, 98] on div at bounding box center [188, 106] width 26 height 26
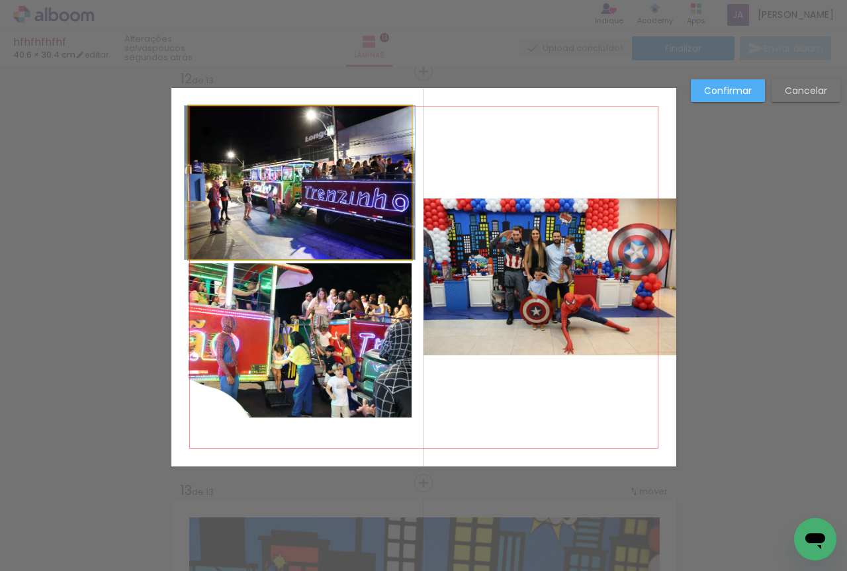
click at [201, 152] on quentale-photo at bounding box center [300, 182] width 223 height 153
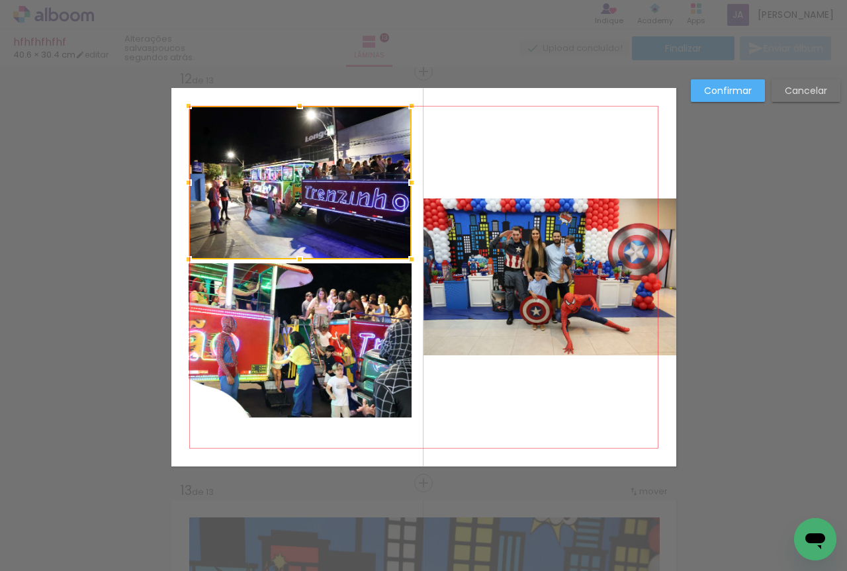
click at [250, 311] on quentale-photo at bounding box center [300, 340] width 223 height 154
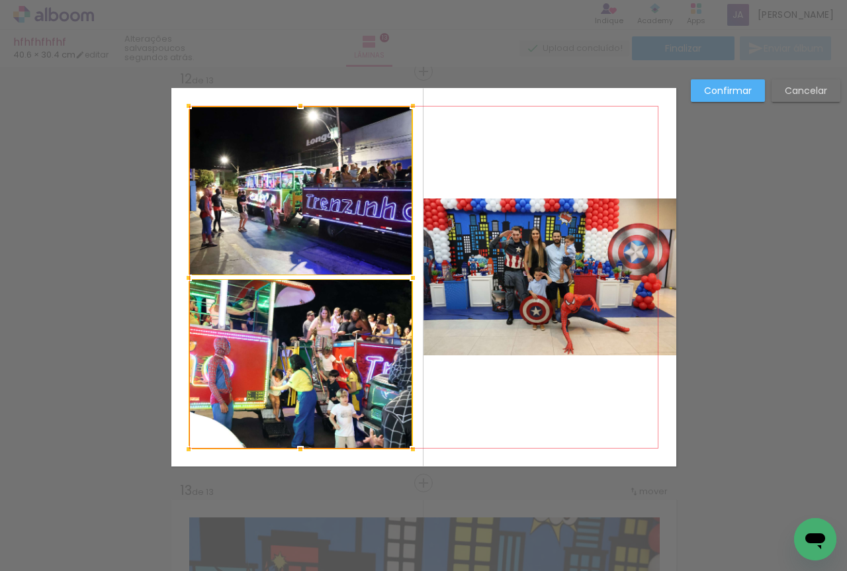
drag, startPoint x: 406, startPoint y: 419, endPoint x: 408, endPoint y: 451, distance: 31.8
click at [408, 451] on div at bounding box center [413, 449] width 26 height 26
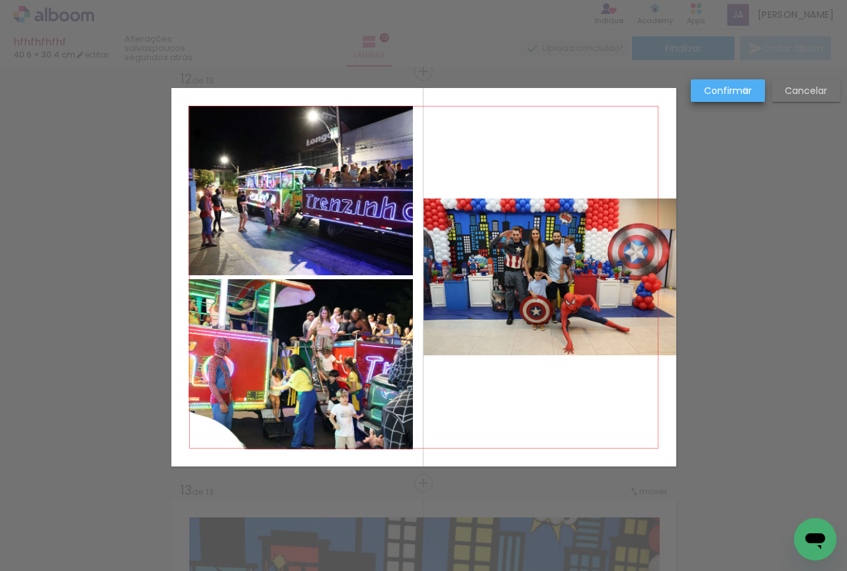
click at [0, 0] on slot "Confirmar" at bounding box center [0, 0] width 0 height 0
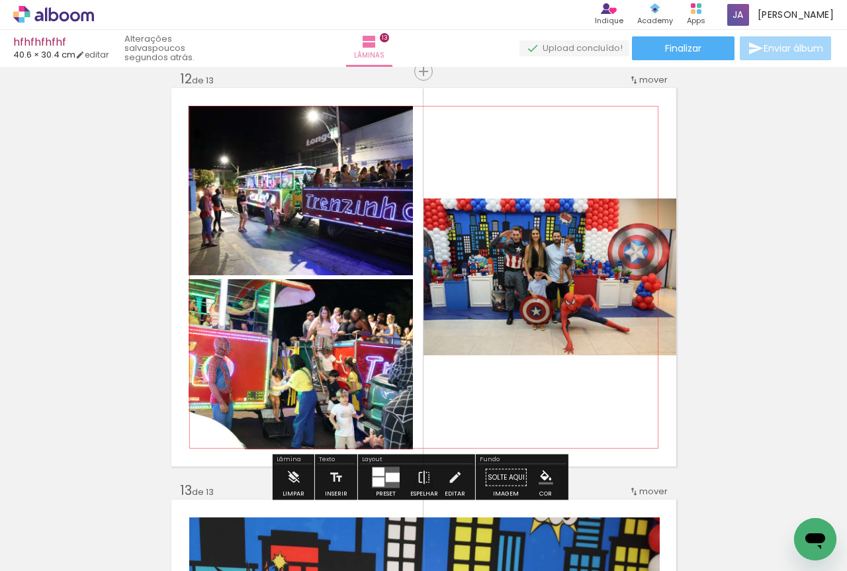
click at [552, 285] on quentale-photo at bounding box center [549, 276] width 253 height 157
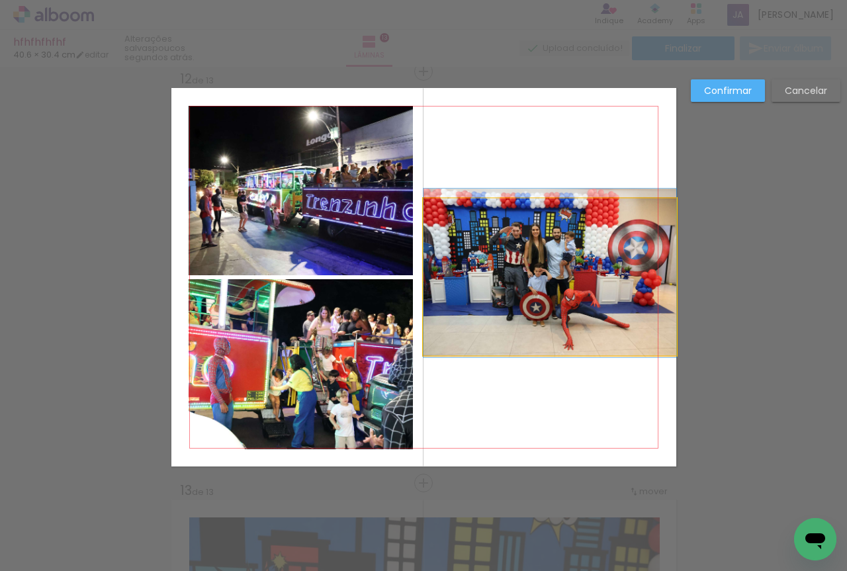
drag, startPoint x: 559, startPoint y: 282, endPoint x: 535, endPoint y: 278, distance: 24.1
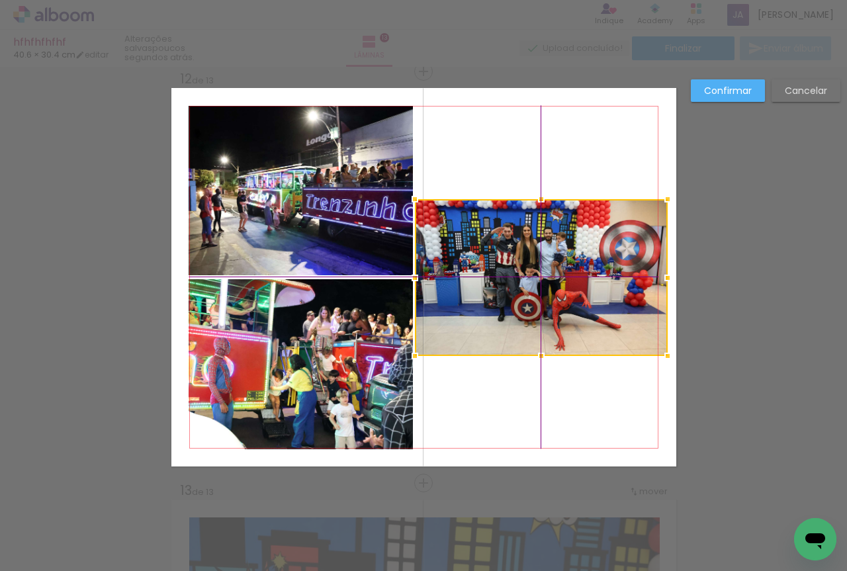
drag, startPoint x: 623, startPoint y: 230, endPoint x: 605, endPoint y: 236, distance: 18.2
click at [605, 236] on div at bounding box center [541, 277] width 253 height 157
click at [554, 209] on div at bounding box center [541, 277] width 253 height 157
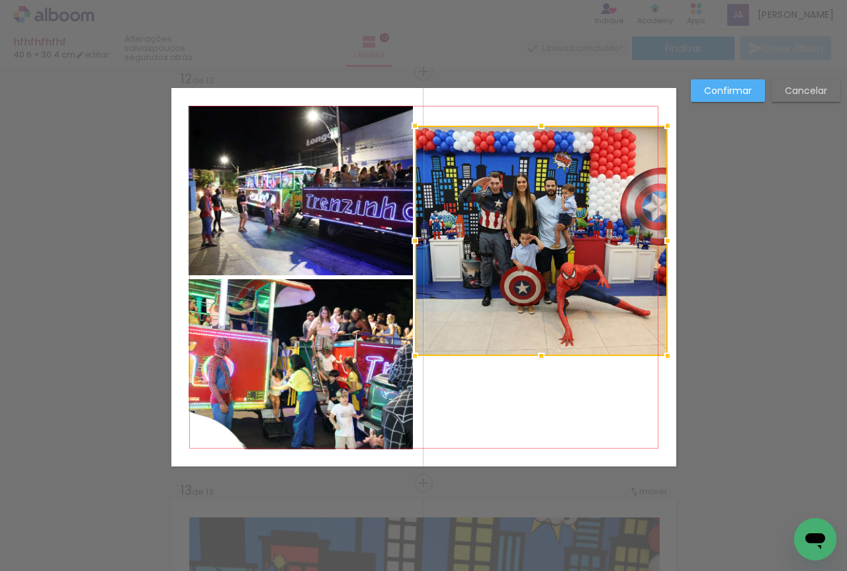
drag, startPoint x: 541, startPoint y: 197, endPoint x: 541, endPoint y: 118, distance: 78.7
click at [541, 118] on div at bounding box center [541, 125] width 26 height 26
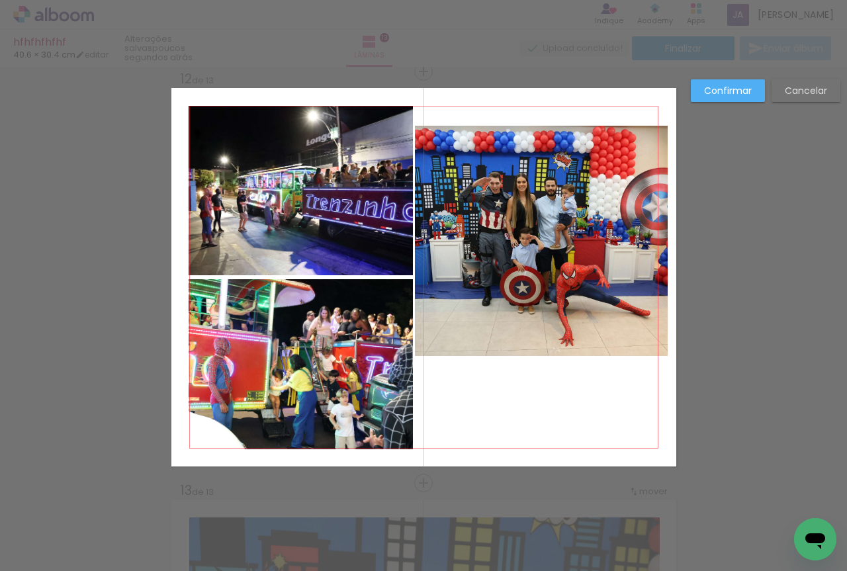
click at [541, 318] on quentale-photo at bounding box center [541, 241] width 253 height 230
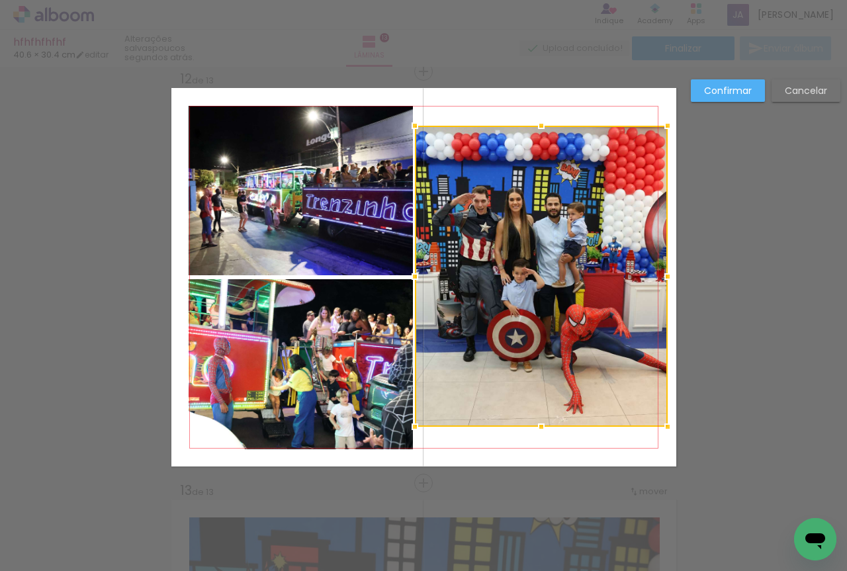
drag, startPoint x: 538, startPoint y: 373, endPoint x: 526, endPoint y: 434, distance: 62.7
click at [528, 434] on div at bounding box center [541, 427] width 26 height 26
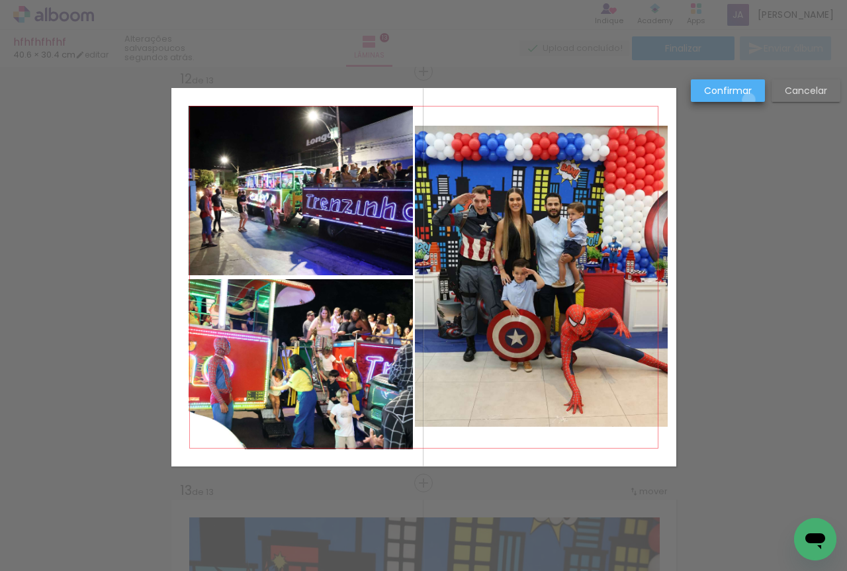
click at [749, 100] on paper-button "Confirmar" at bounding box center [728, 90] width 74 height 22
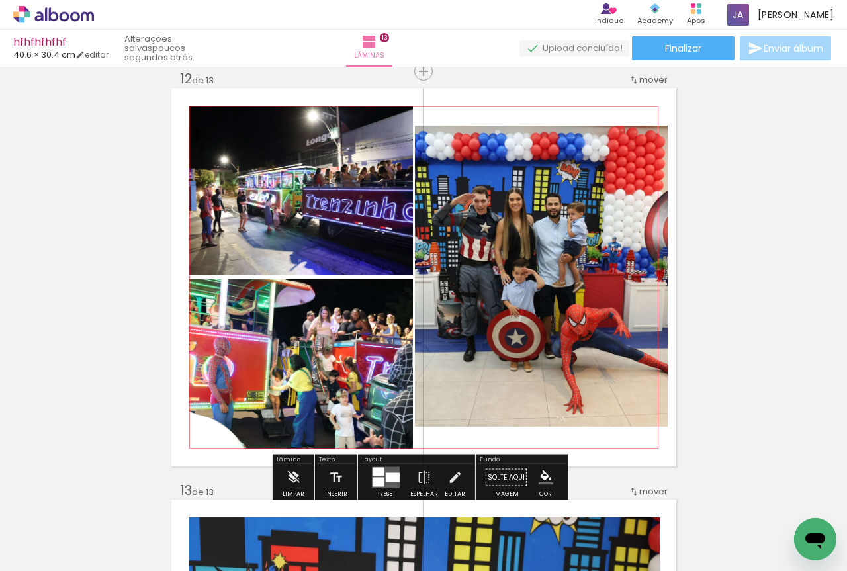
click at [631, 254] on quentale-photo at bounding box center [541, 276] width 253 height 301
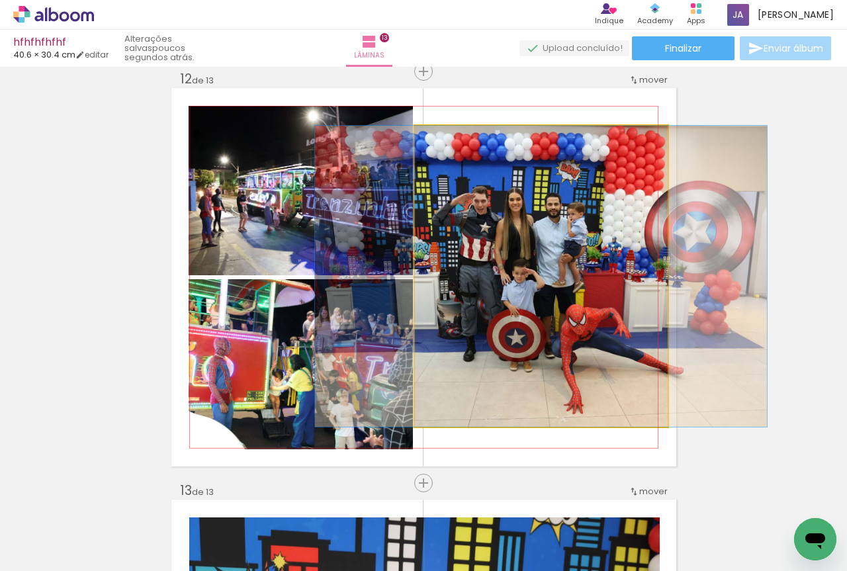
click at [631, 254] on quentale-photo at bounding box center [541, 276] width 253 height 301
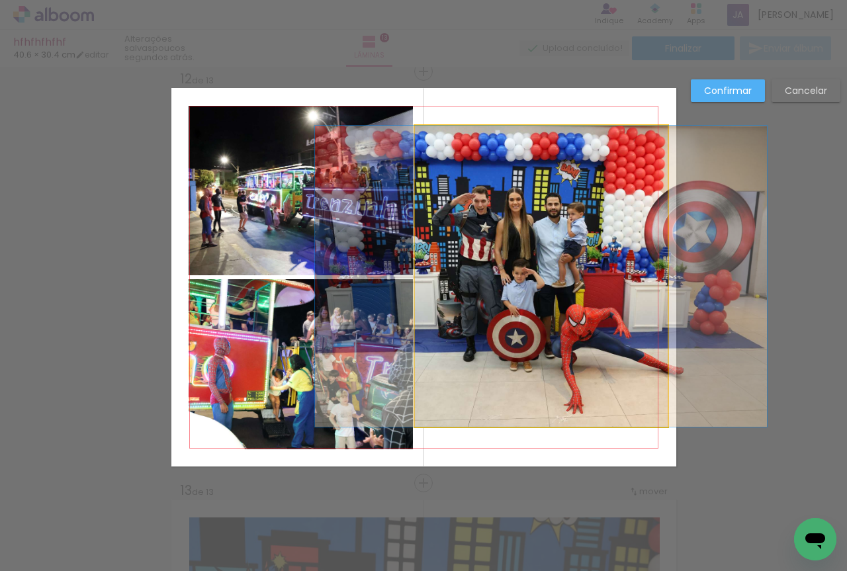
click at [660, 281] on quentale-photo at bounding box center [541, 276] width 253 height 301
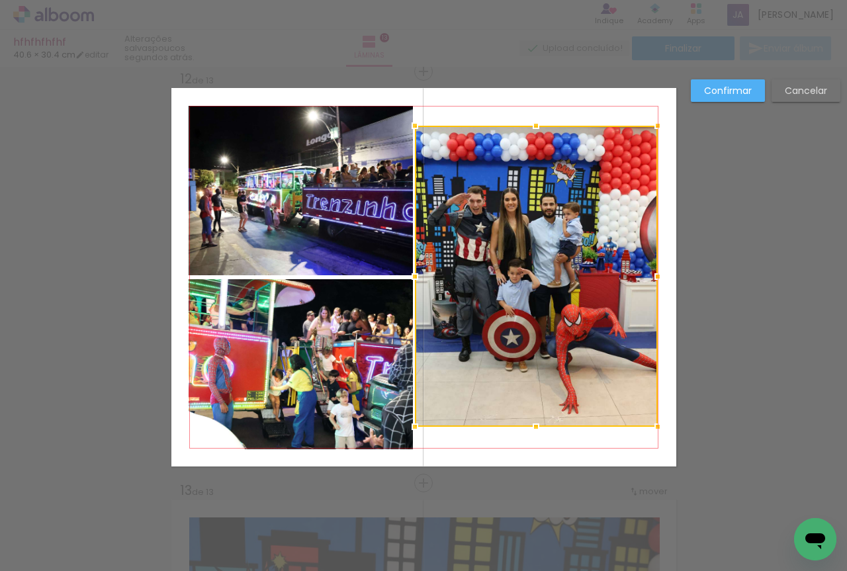
drag, startPoint x: 665, startPoint y: 281, endPoint x: 655, endPoint y: 285, distance: 10.5
click at [655, 285] on div at bounding box center [657, 276] width 26 height 26
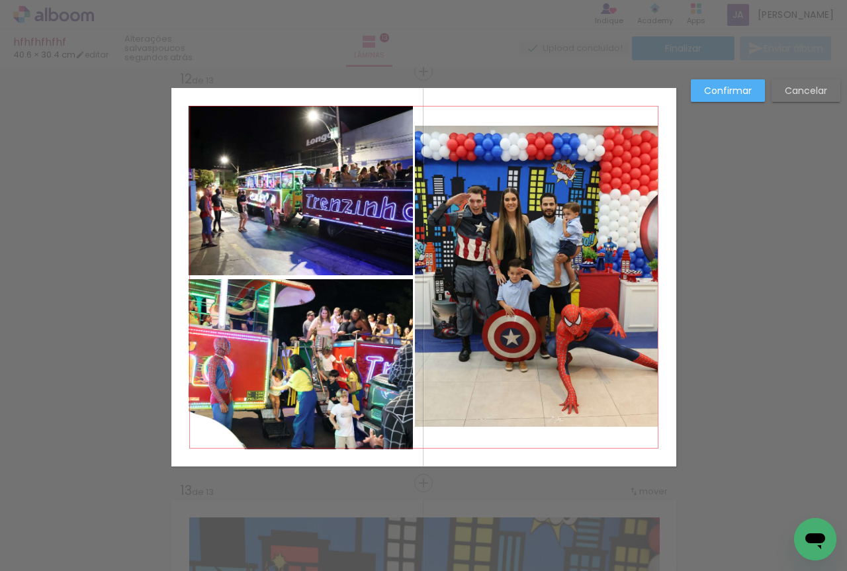
click at [0, 0] on slot "Confirmar" at bounding box center [0, 0] width 0 height 0
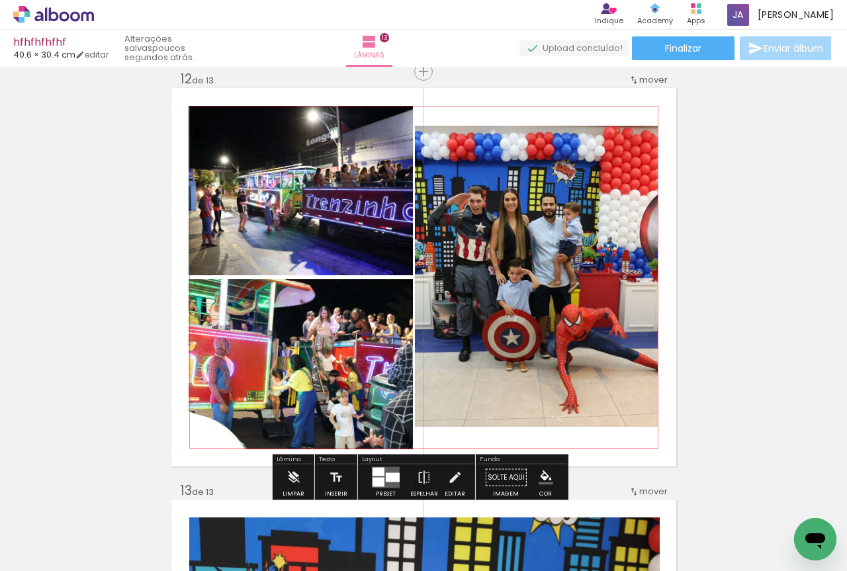
click at [497, 271] on quentale-photo at bounding box center [536, 276] width 243 height 301
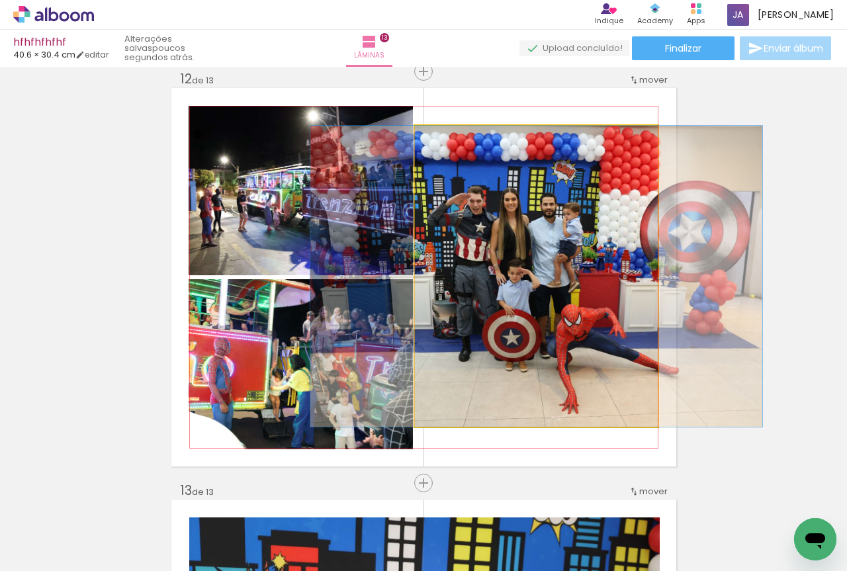
click at [497, 271] on quentale-photo at bounding box center [536, 276] width 243 height 301
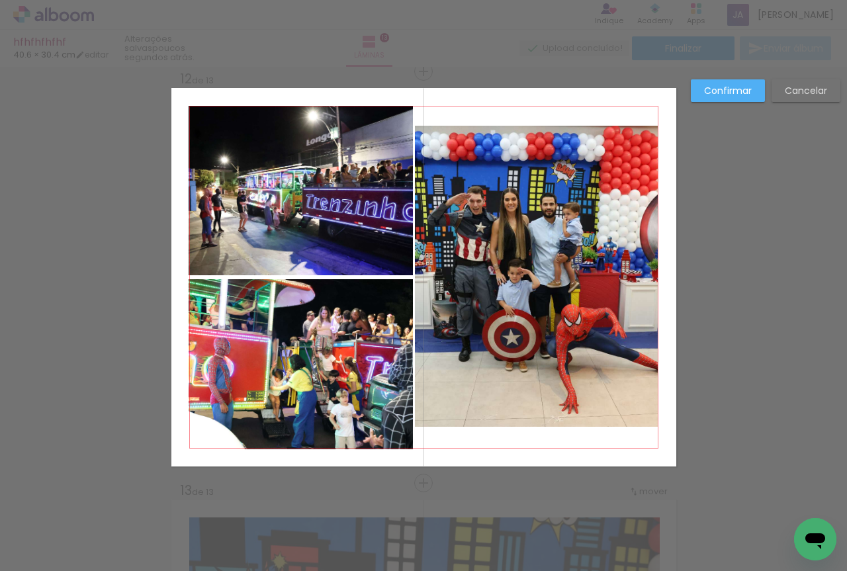
click at [497, 271] on quentale-photo at bounding box center [536, 276] width 243 height 301
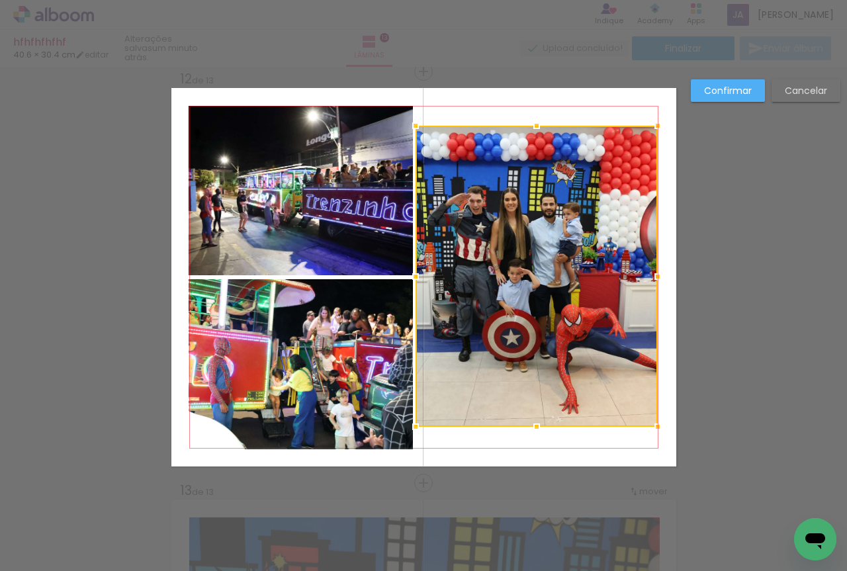
click at [416, 279] on div at bounding box center [415, 276] width 26 height 26
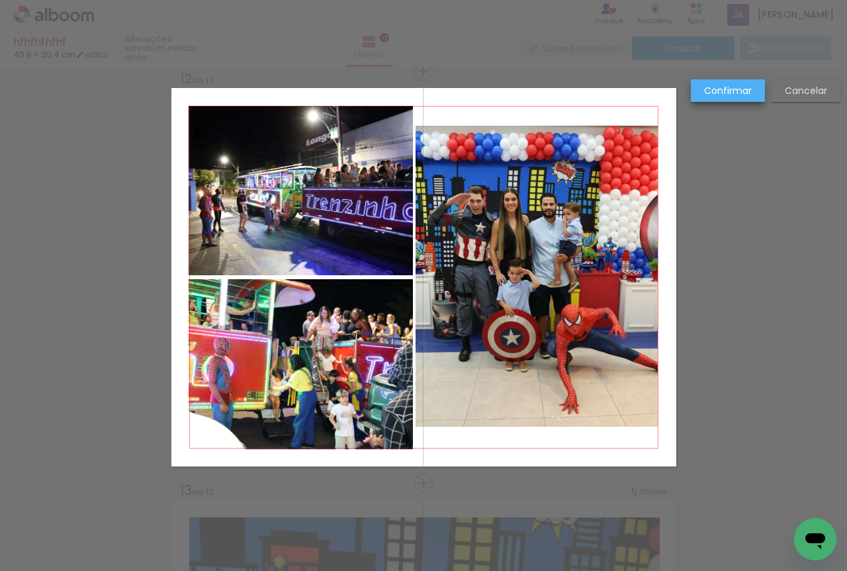
click at [0, 0] on slot "Confirmar" at bounding box center [0, 0] width 0 height 0
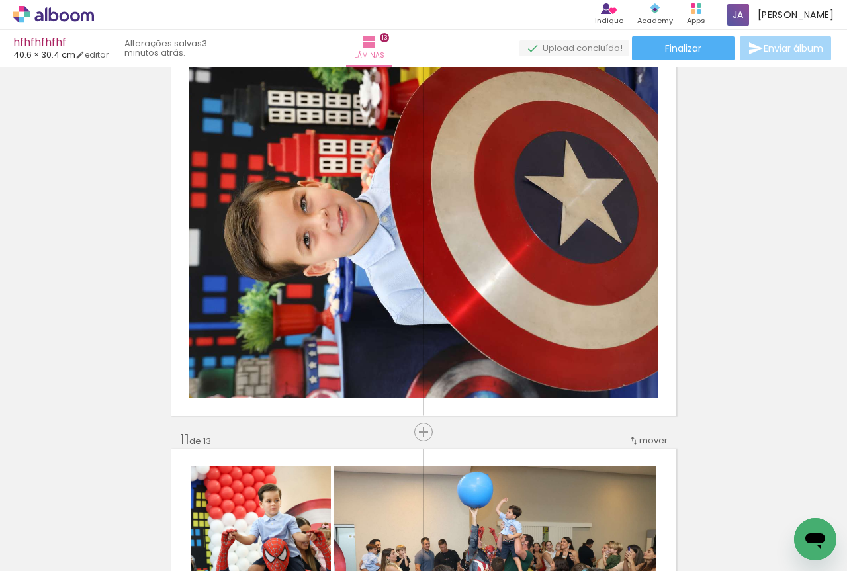
scroll to position [3110, 0]
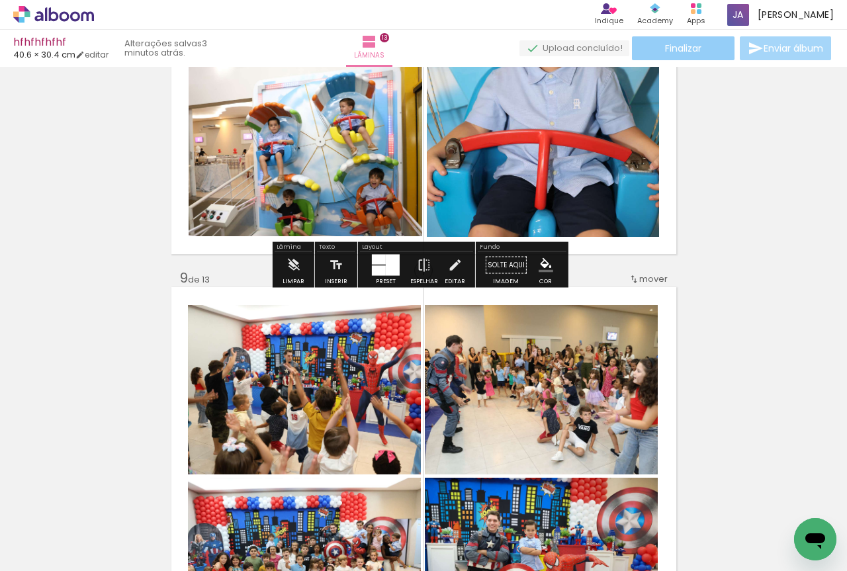
click at [672, 39] on paper-button "Finalizar" at bounding box center [683, 48] width 103 height 24
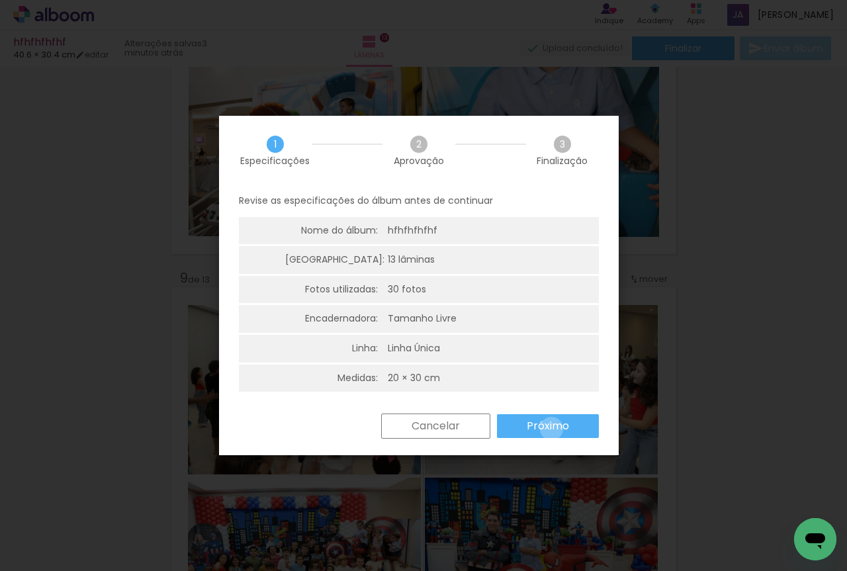
click at [0, 0] on slot "Próximo" at bounding box center [0, 0] width 0 height 0
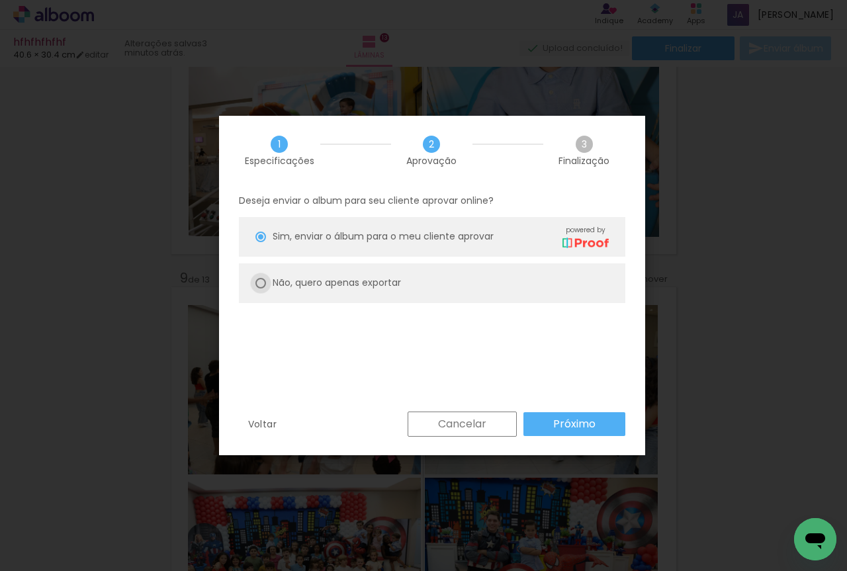
click at [260, 284] on div at bounding box center [260, 283] width 11 height 11
type paper-radio-button "on"
click at [567, 433] on paper-button "Próximo" at bounding box center [574, 424] width 102 height 24
type input "Alta, 300 DPI"
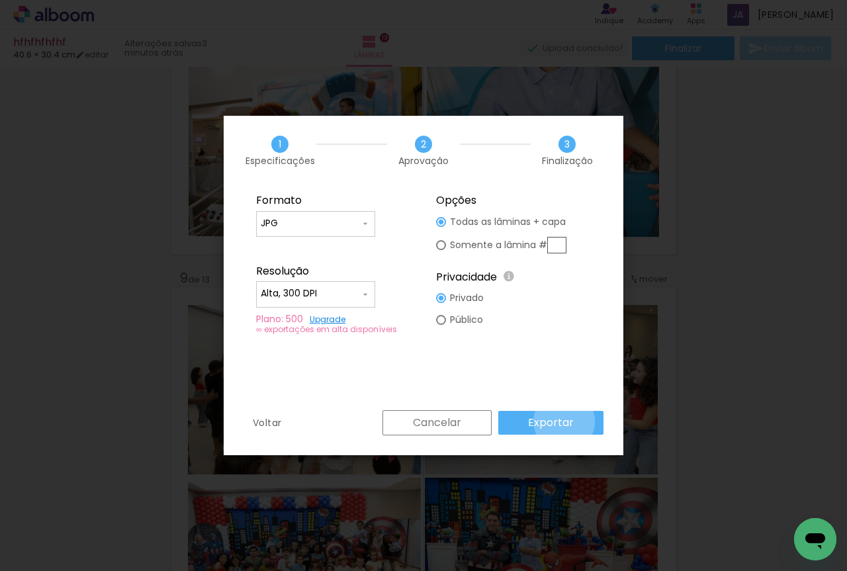
click at [0, 0] on slot "Exportar" at bounding box center [0, 0] width 0 height 0
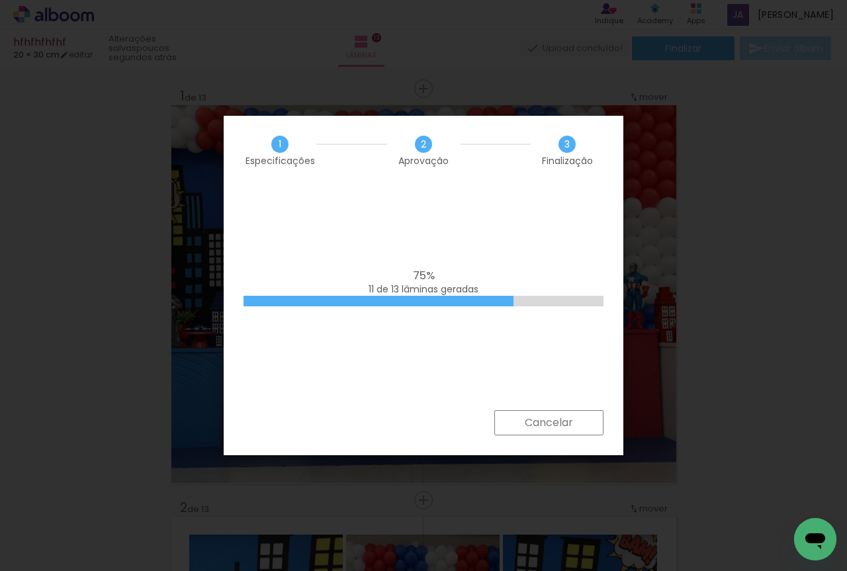
scroll to position [3110, 0]
